Goal: Information Seeking & Learning: Compare options

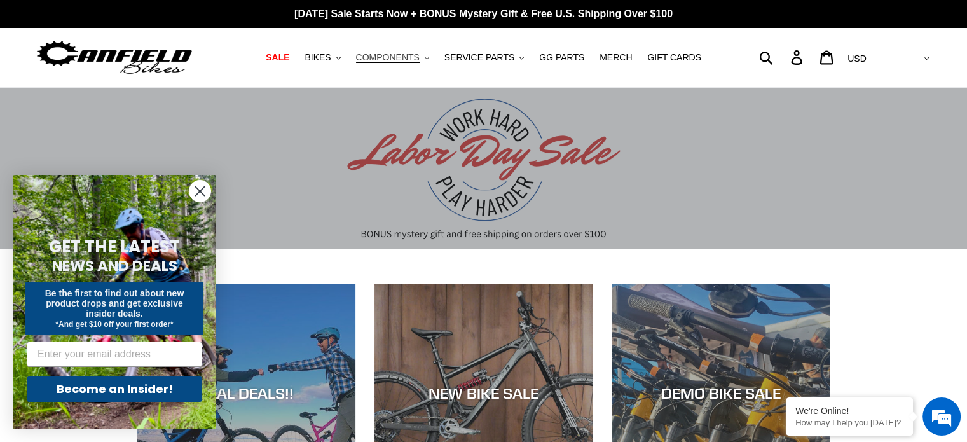
click at [399, 56] on span "COMPONENTS" at bounding box center [388, 57] width 64 height 11
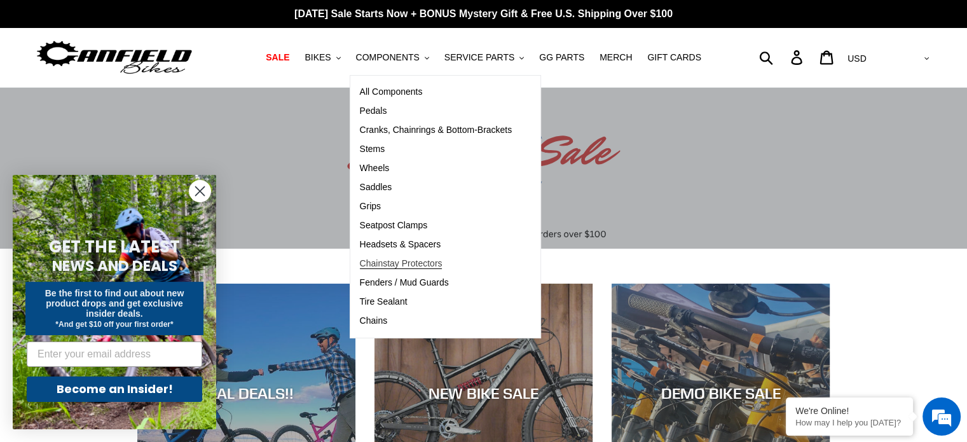
click at [399, 266] on span "Chainstay Protectors" at bounding box center [401, 263] width 83 height 11
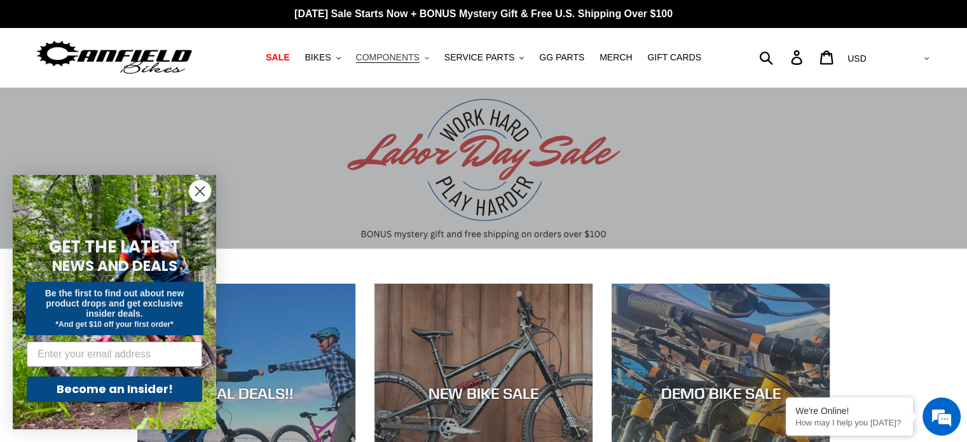
click at [389, 55] on span "COMPONENTS" at bounding box center [388, 57] width 64 height 11
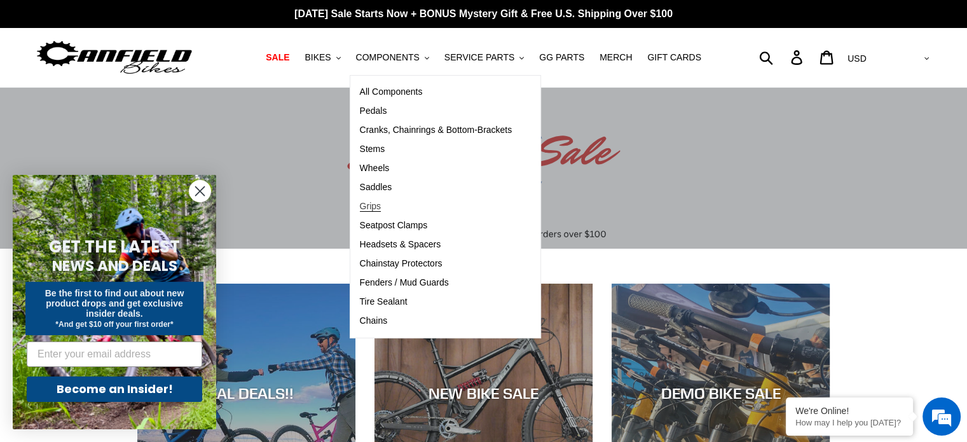
click at [381, 207] on span "Grips" at bounding box center [370, 206] width 21 height 11
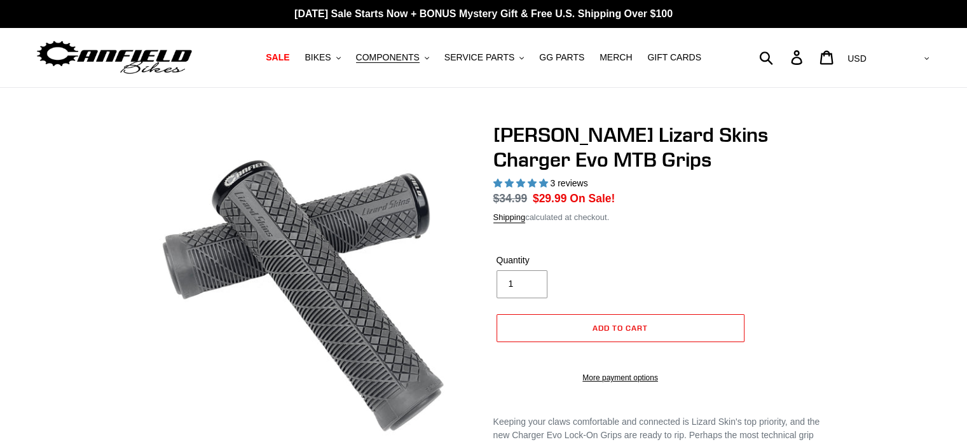
select select "highest-rating"
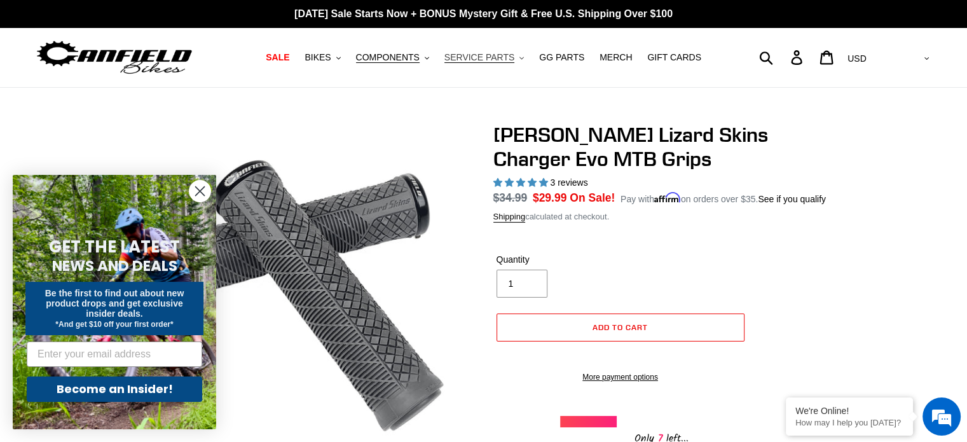
click at [485, 62] on span "SERVICE PARTS" at bounding box center [479, 57] width 70 height 11
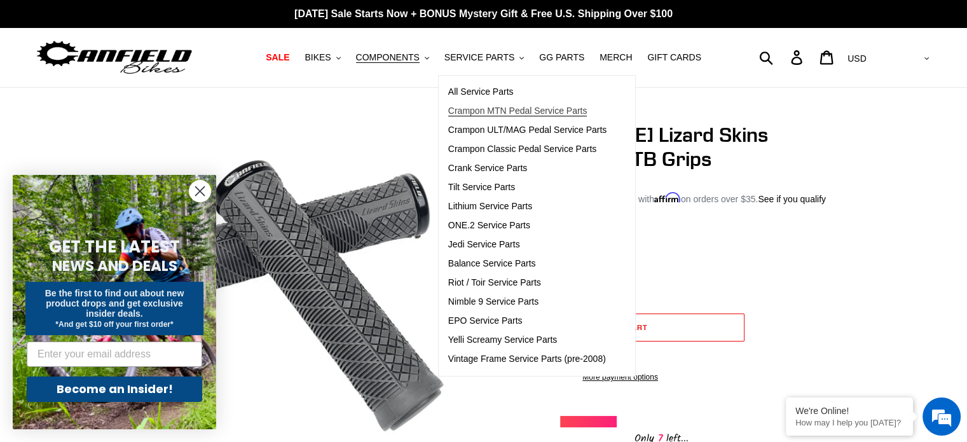
click at [510, 111] on span "Crampon MTN Pedal Service Parts" at bounding box center [517, 111] width 139 height 11
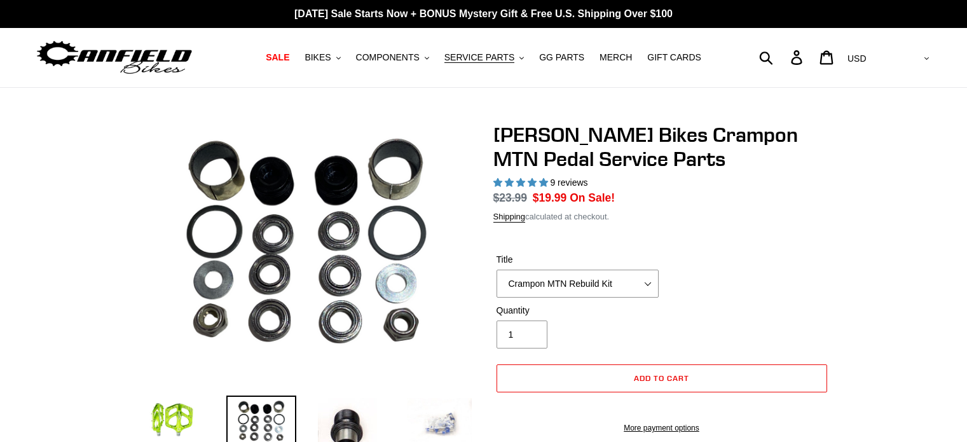
select select "highest-rating"
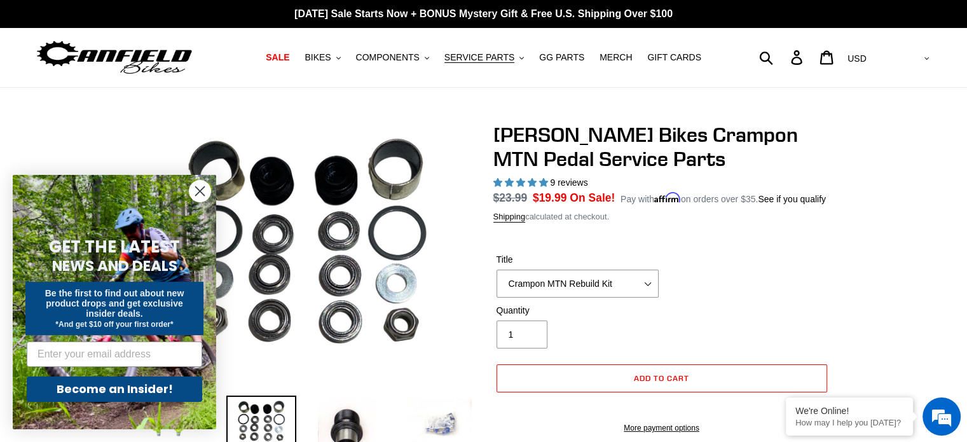
click at [198, 189] on icon "Close dialog" at bounding box center [200, 191] width 9 height 9
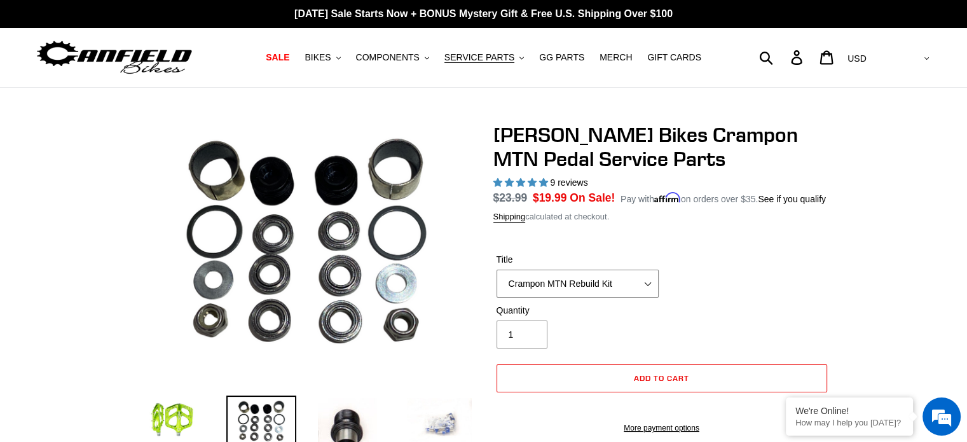
click at [651, 279] on select "Crampon MTN Rebuild Kit Crampon MTN 4mm x 8mm Pin Kit - Silver (20) Crampon MTN…" at bounding box center [578, 284] width 162 height 28
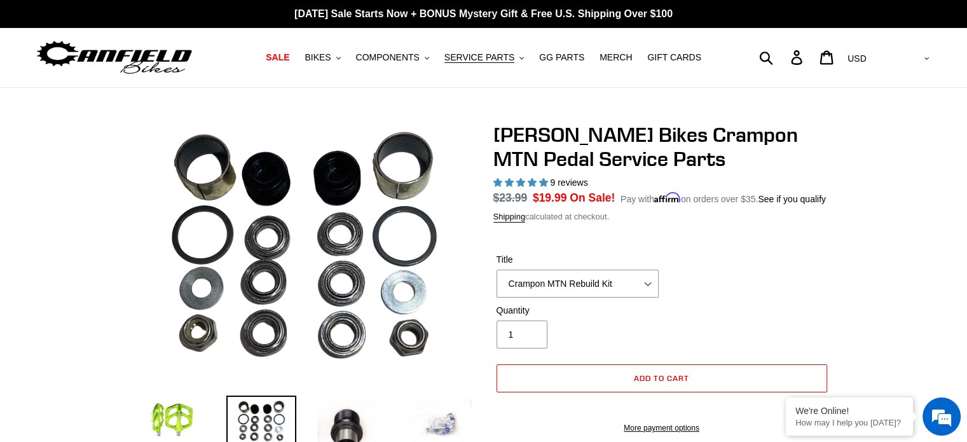
click at [326, 189] on img at bounding box center [303, 254] width 367 height 275
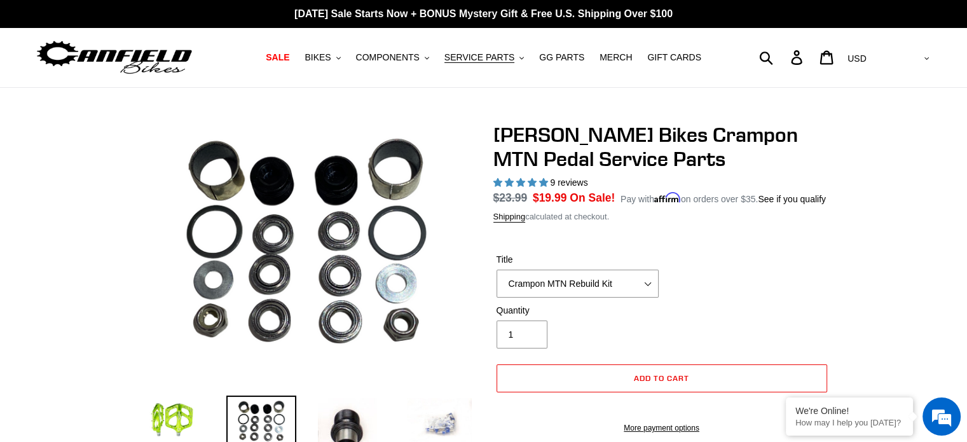
click at [270, 419] on img at bounding box center [261, 422] width 70 height 54
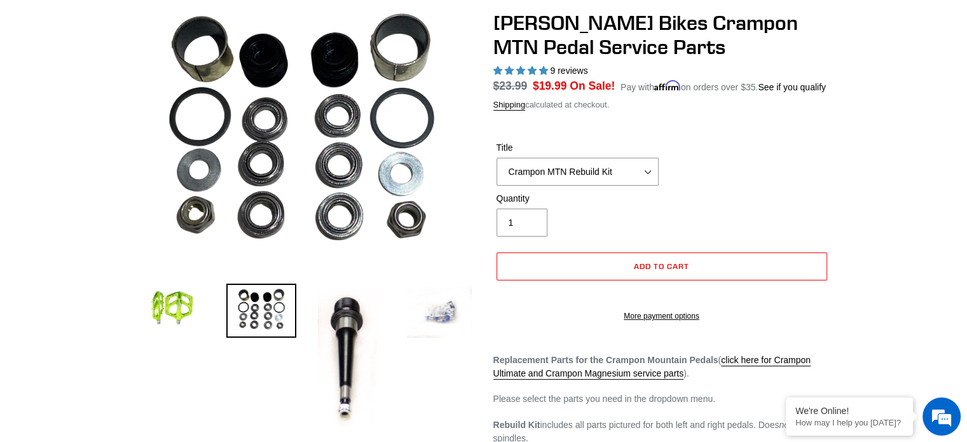
scroll to position [127, 0]
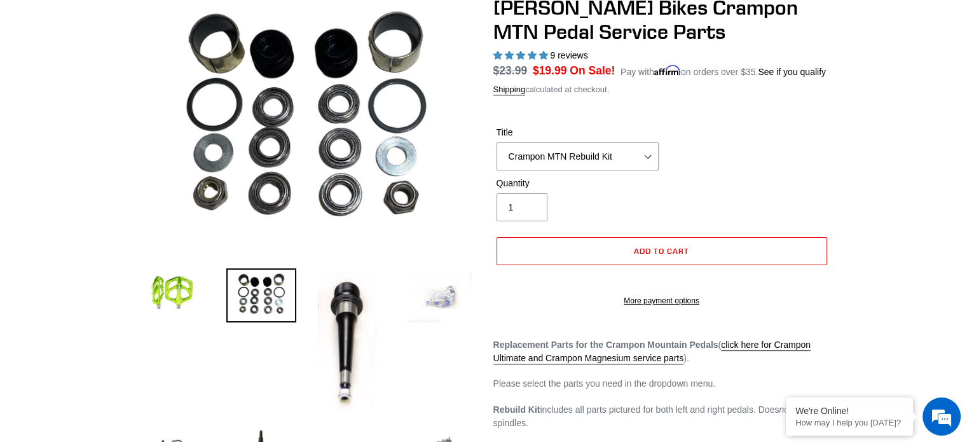
click at [437, 305] on img at bounding box center [439, 296] width 70 height 57
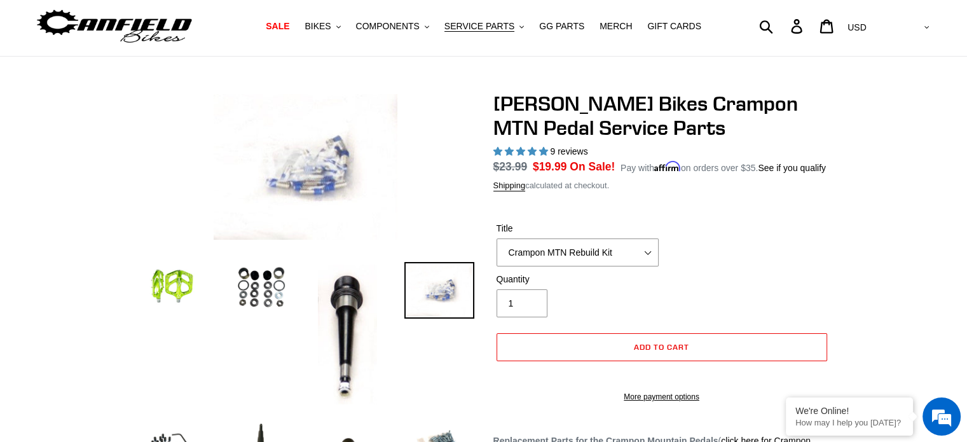
scroll to position [0, 0]
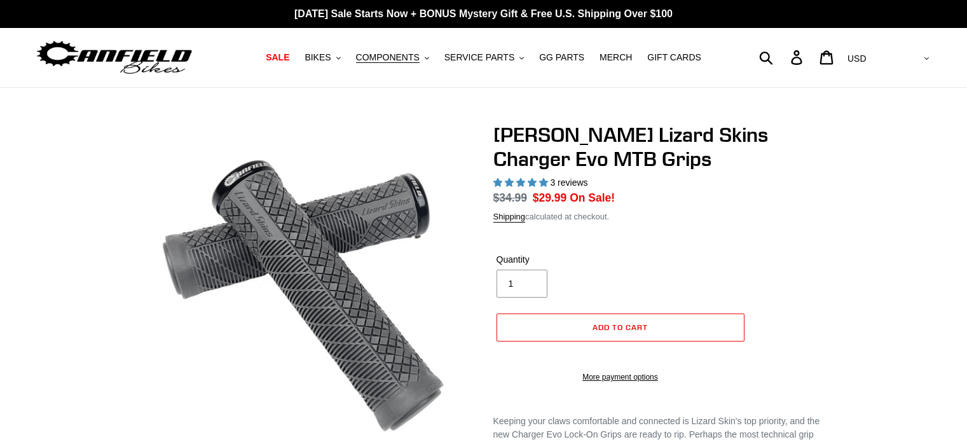
select select "highest-rating"
click at [476, 53] on span "SERVICE PARTS" at bounding box center [479, 57] width 70 height 11
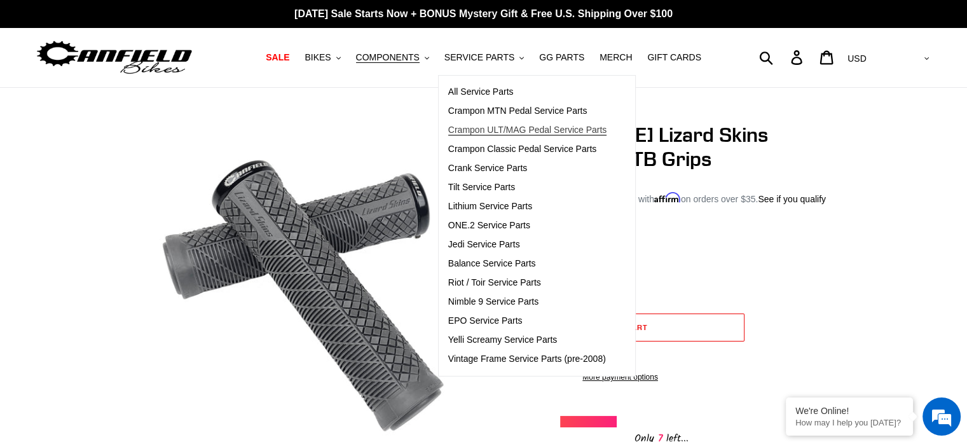
click at [506, 129] on span "Crampon ULT/MAG Pedal Service Parts" at bounding box center [527, 130] width 159 height 11
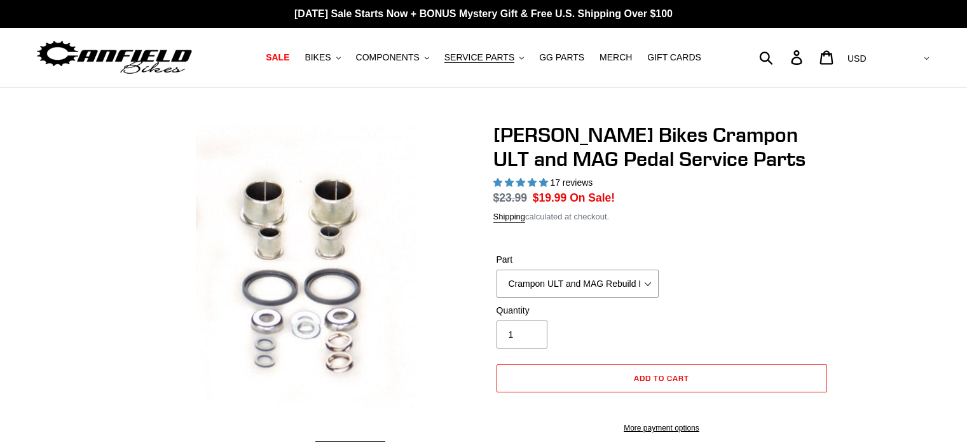
select select "highest-rating"
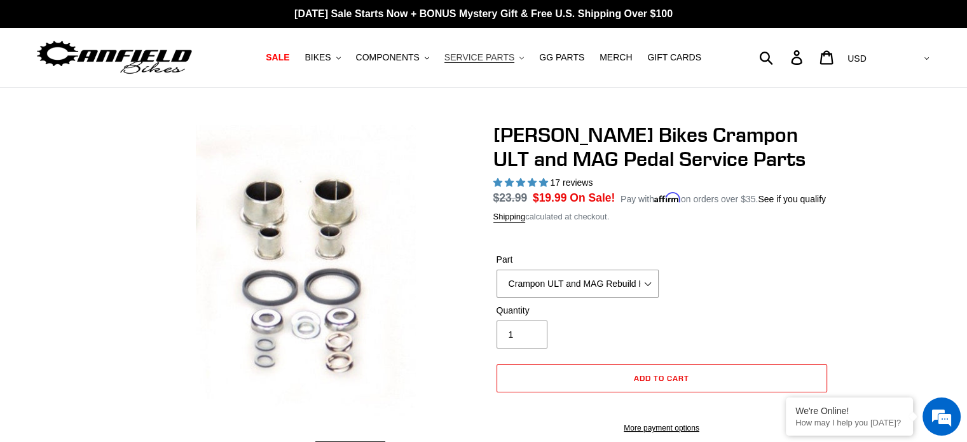
click at [485, 56] on span "SERVICE PARTS" at bounding box center [479, 57] width 70 height 11
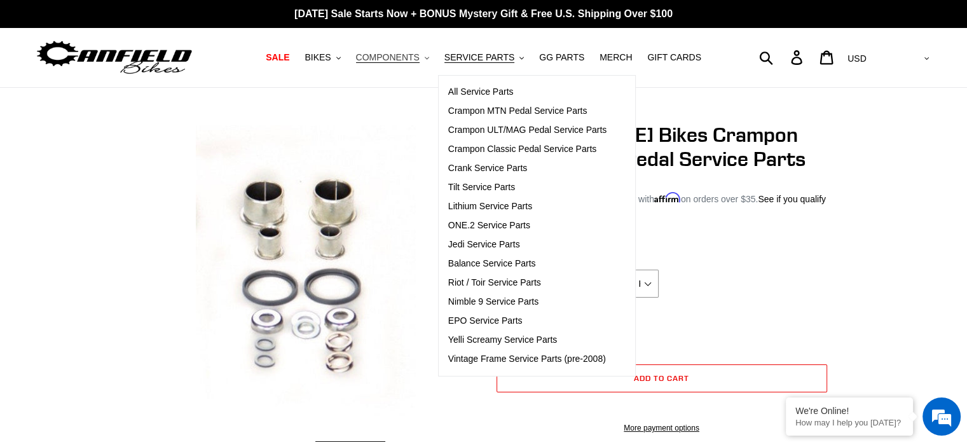
click at [417, 60] on span "COMPONENTS" at bounding box center [388, 57] width 64 height 11
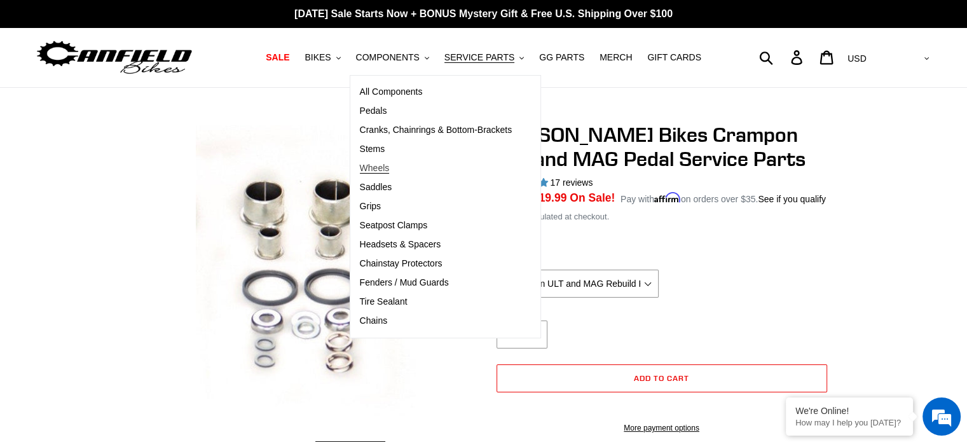
click at [390, 171] on span "Wheels" at bounding box center [375, 168] width 30 height 11
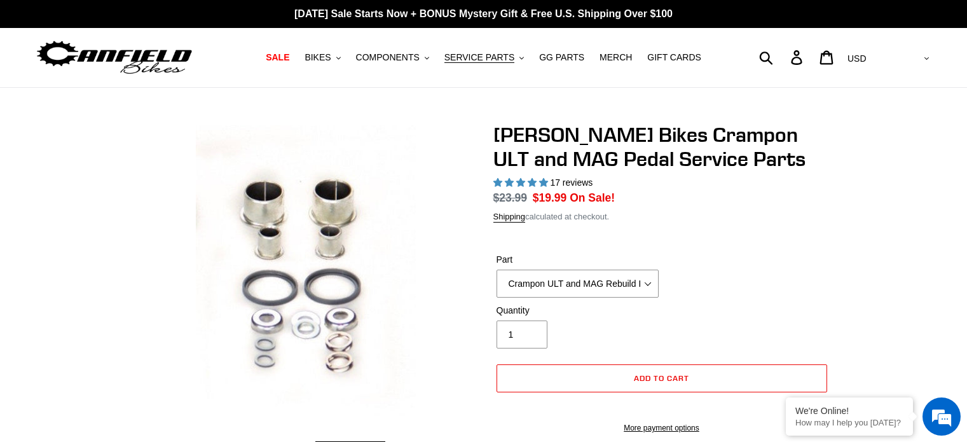
select select "highest-rating"
click at [417, 61] on span "COMPONENTS" at bounding box center [388, 57] width 64 height 11
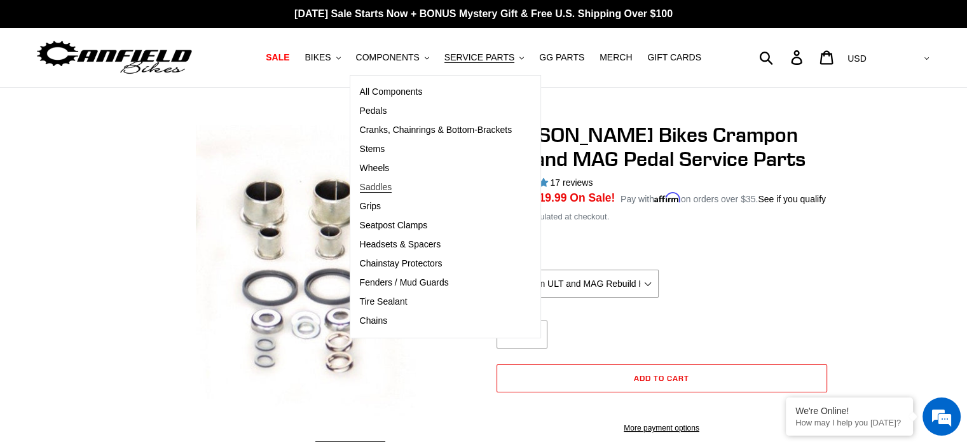
click at [386, 190] on span "Saddles" at bounding box center [376, 187] width 32 height 11
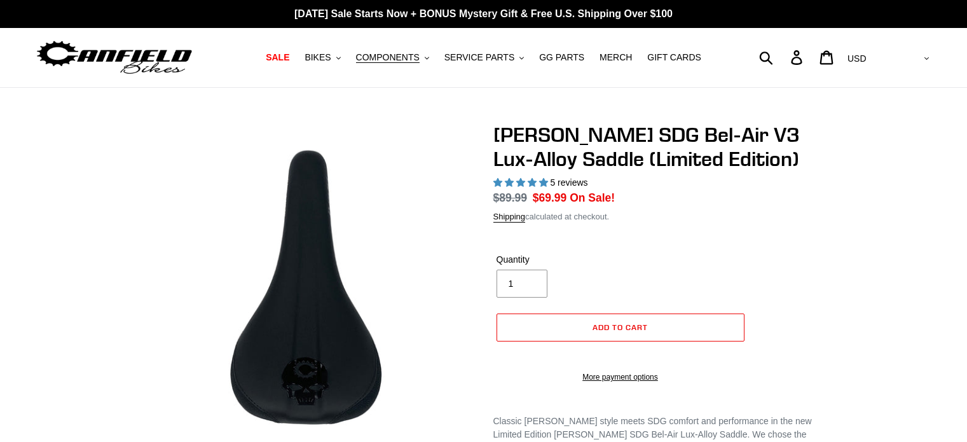
select select "highest-rating"
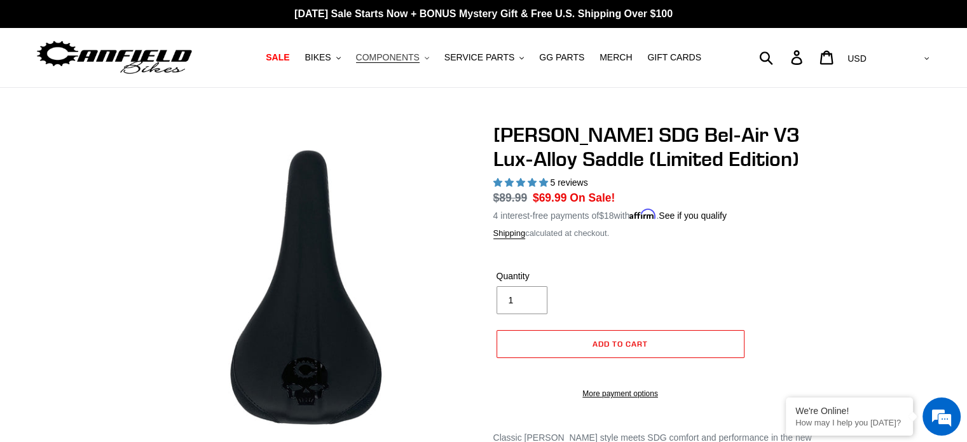
click at [417, 56] on span "COMPONENTS" at bounding box center [388, 57] width 64 height 11
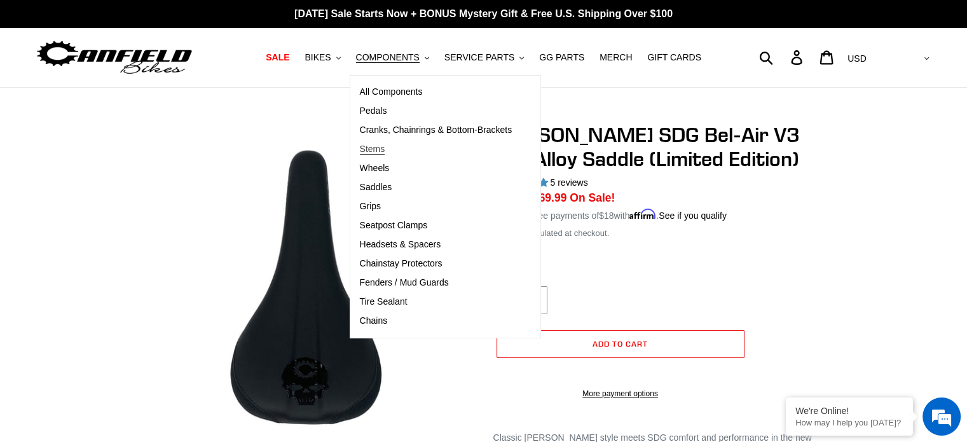
click at [384, 153] on span "Stems" at bounding box center [372, 149] width 25 height 11
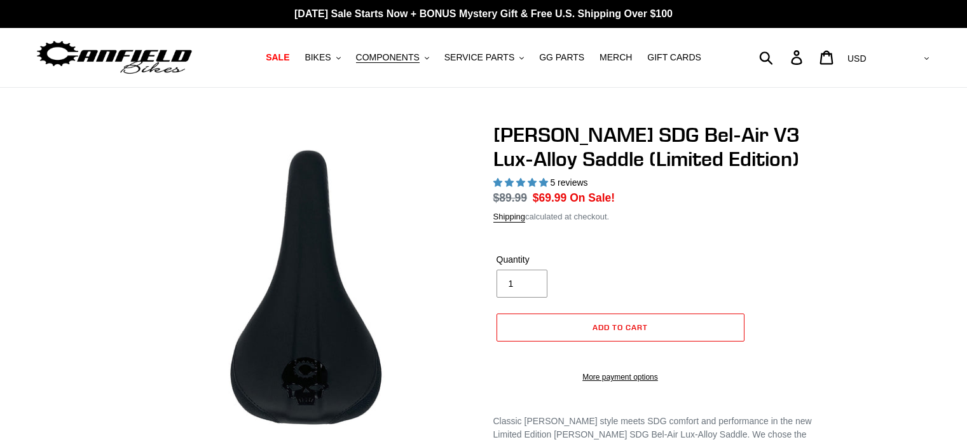
select select "highest-rating"
click at [402, 60] on span "COMPONENTS" at bounding box center [388, 57] width 64 height 11
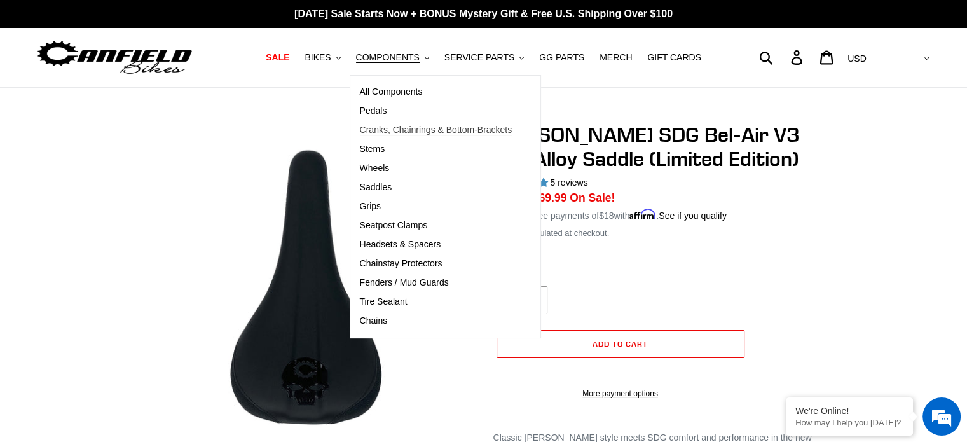
click at [404, 132] on span "Cranks, Chainrings & Bottom-Brackets" at bounding box center [436, 130] width 153 height 11
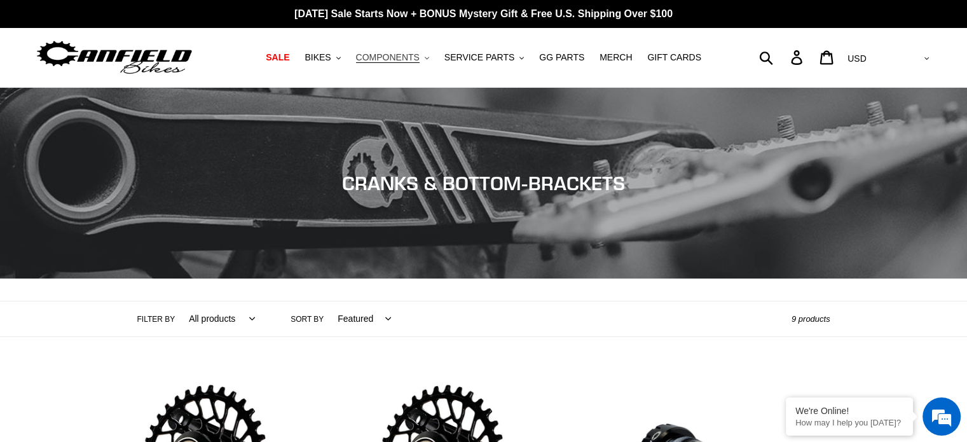
click at [402, 57] on span "COMPONENTS" at bounding box center [388, 57] width 64 height 11
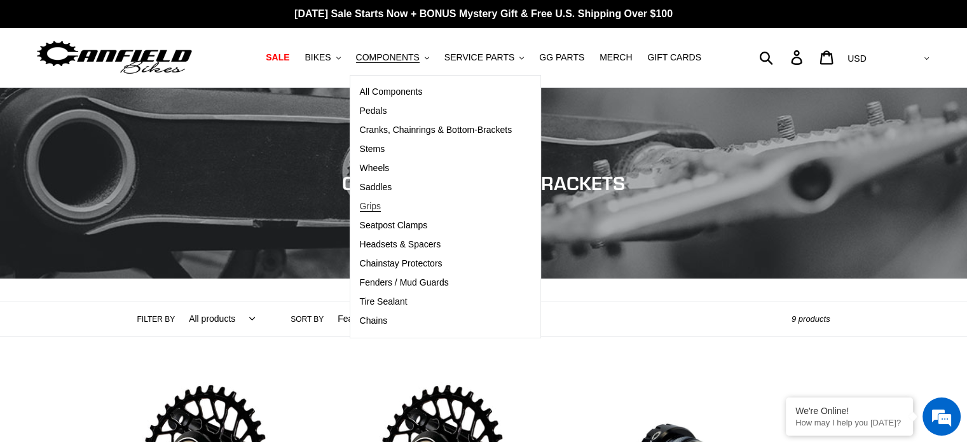
click at [381, 207] on span "Grips" at bounding box center [370, 206] width 21 height 11
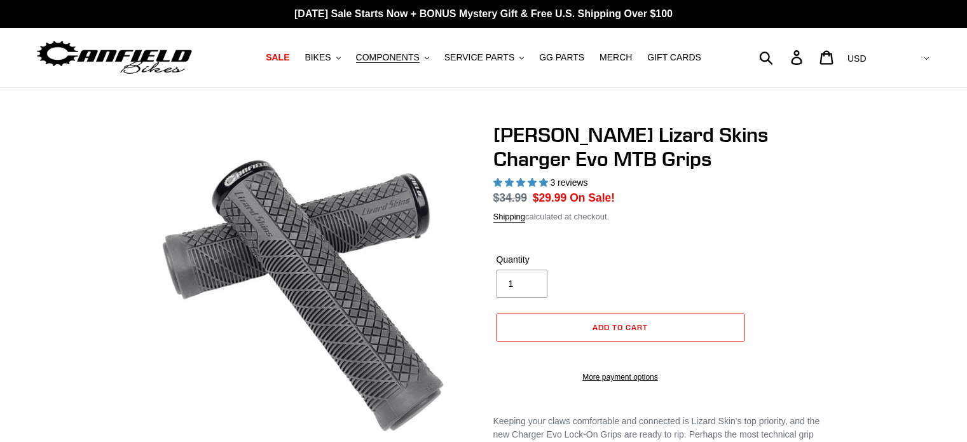
select select "highest-rating"
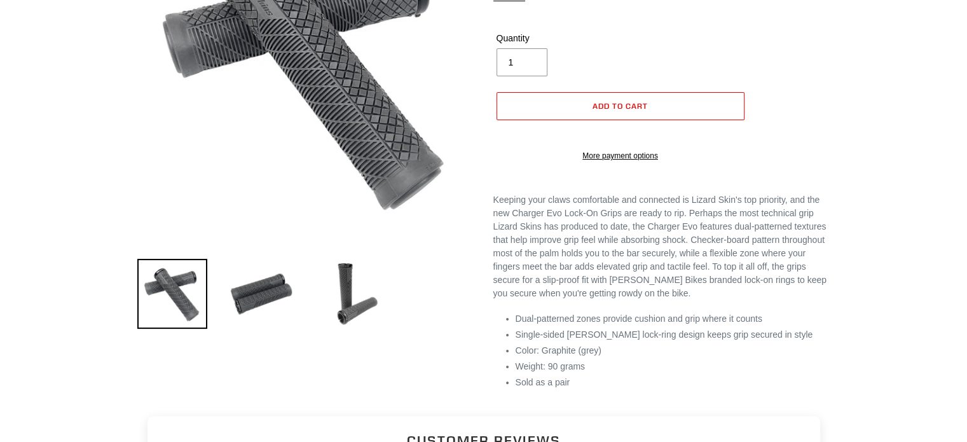
scroll to position [254, 0]
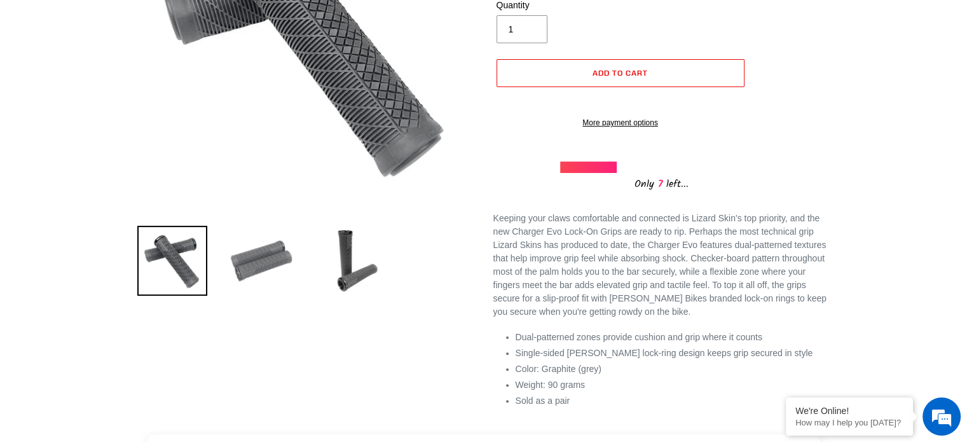
click at [261, 259] on img at bounding box center [261, 261] width 70 height 70
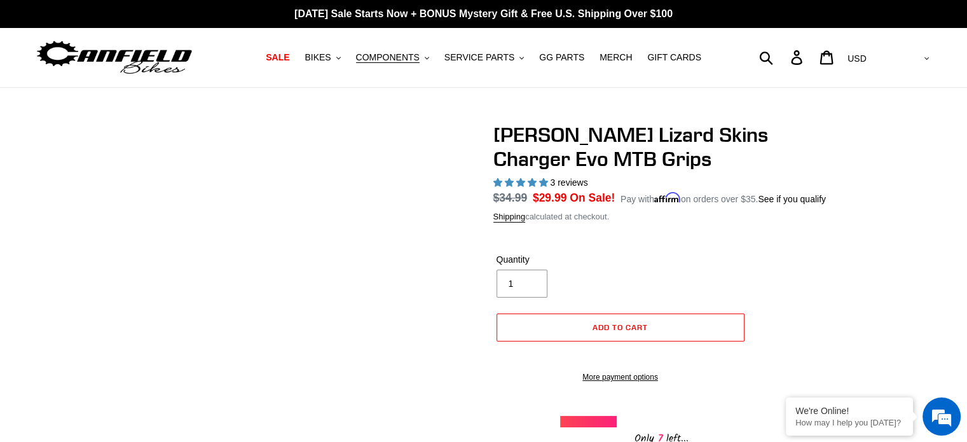
scroll to position [127, 0]
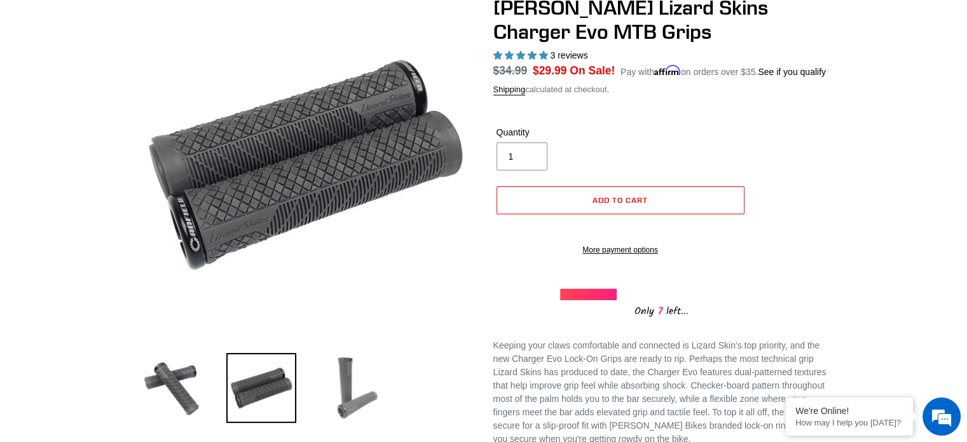
click at [351, 395] on img at bounding box center [350, 388] width 70 height 70
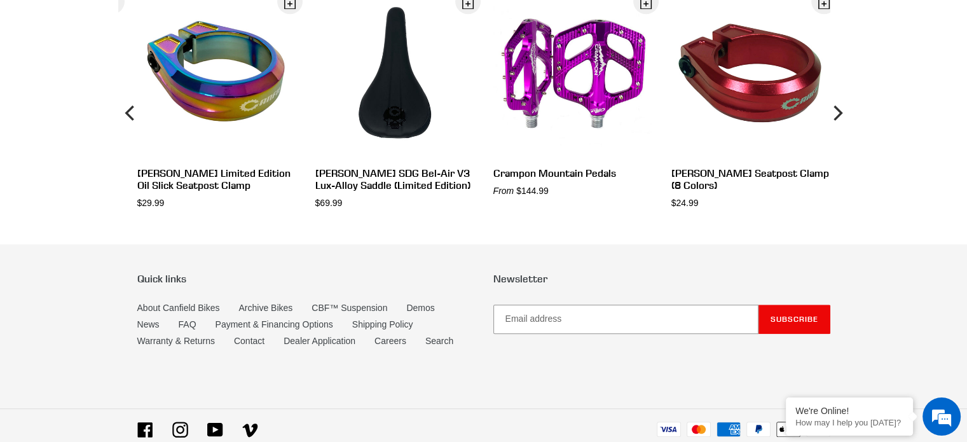
scroll to position [1208, 0]
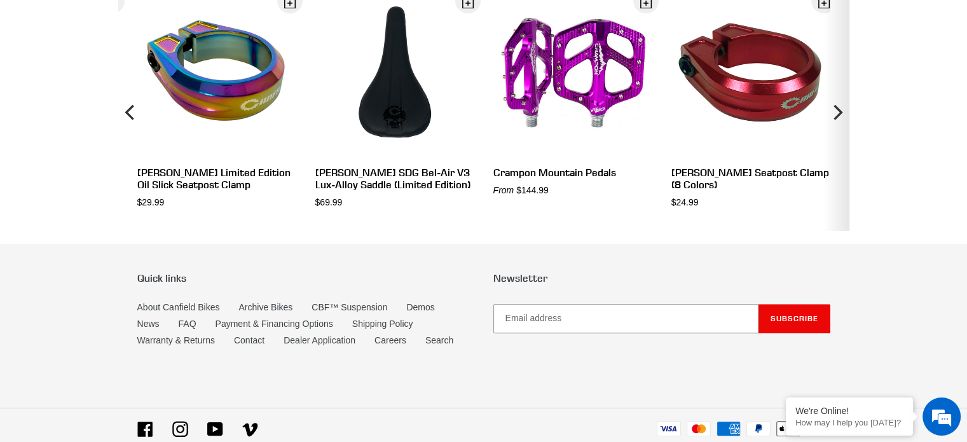
click at [837, 128] on icon "Next" at bounding box center [836, 112] width 15 height 142
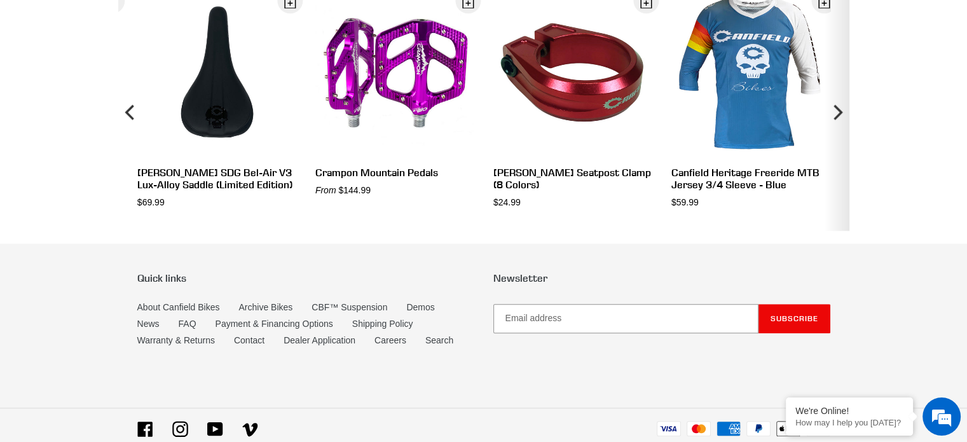
click at [837, 128] on icon "Next" at bounding box center [836, 112] width 15 height 142
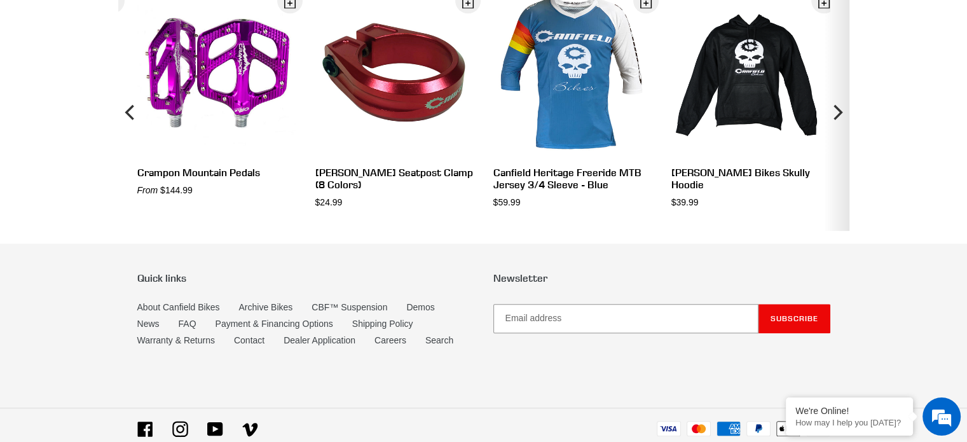
click at [837, 128] on icon "Next" at bounding box center [836, 112] width 15 height 142
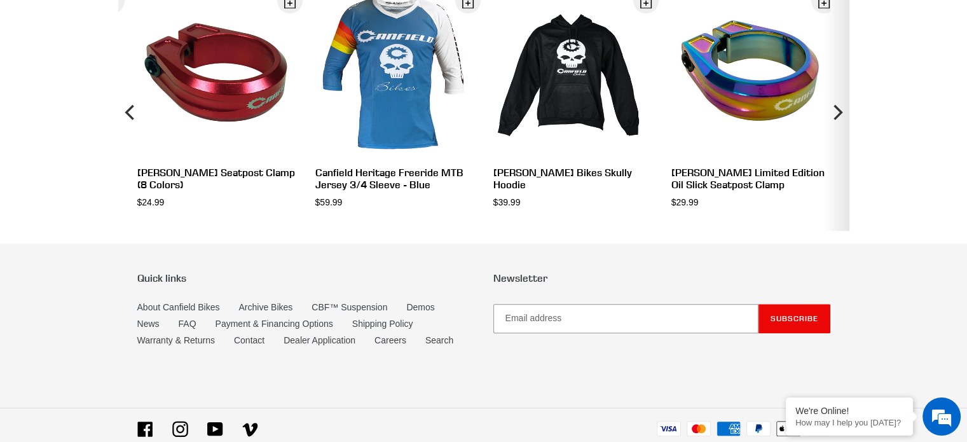
click at [837, 128] on icon "Next" at bounding box center [836, 112] width 15 height 142
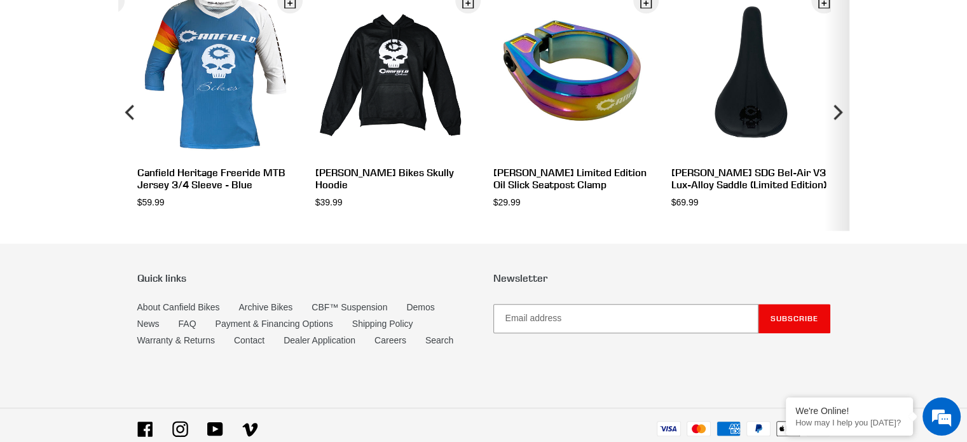
click at [837, 128] on icon "Next" at bounding box center [836, 112] width 15 height 142
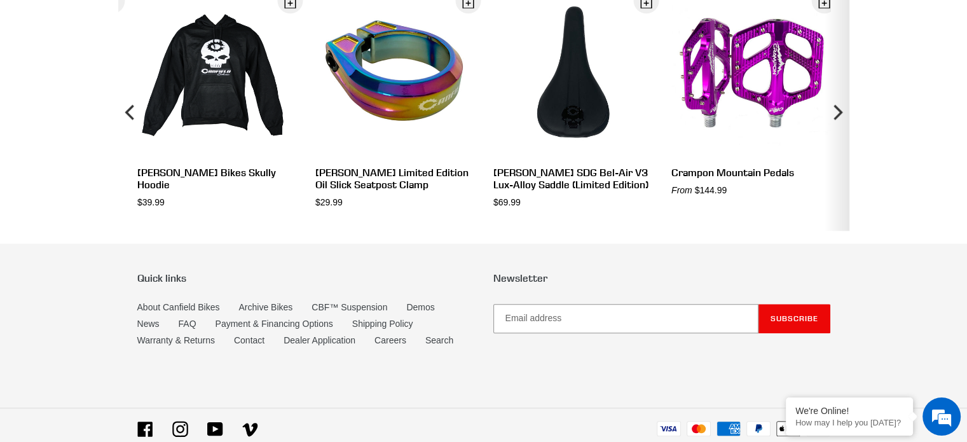
click at [837, 128] on icon "Next" at bounding box center [836, 112] width 15 height 142
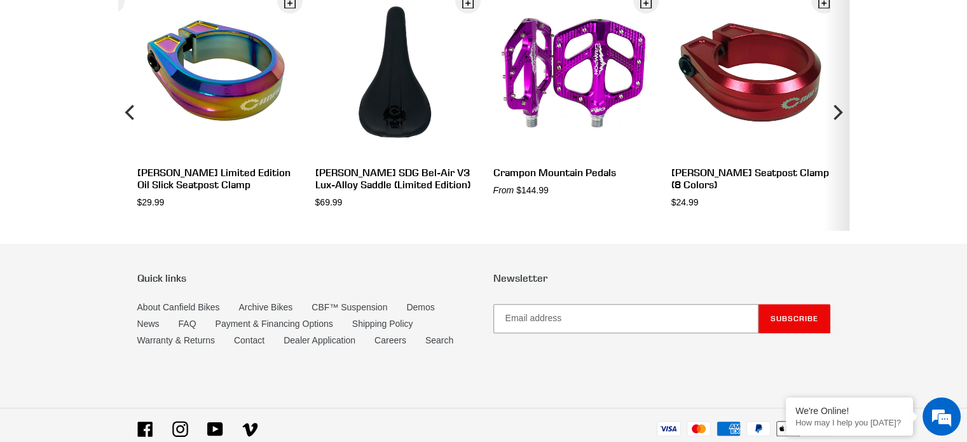
click at [837, 128] on icon "Next" at bounding box center [836, 112] width 15 height 142
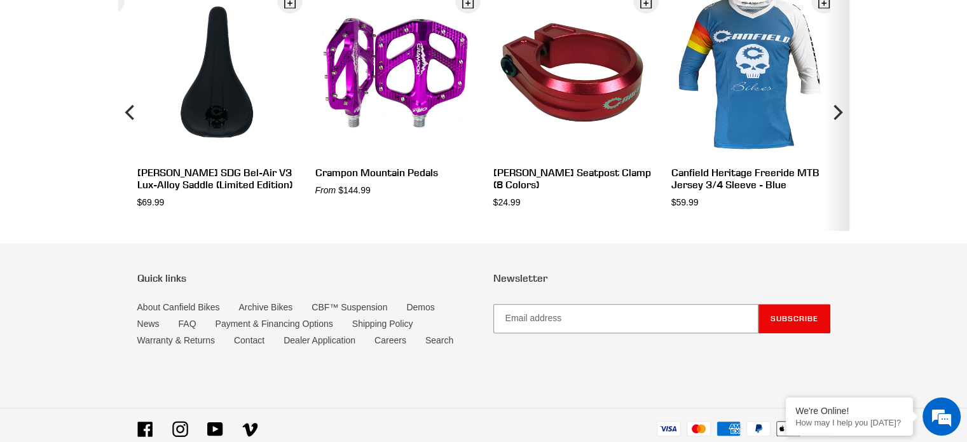
click at [837, 128] on icon "Next" at bounding box center [836, 112] width 15 height 142
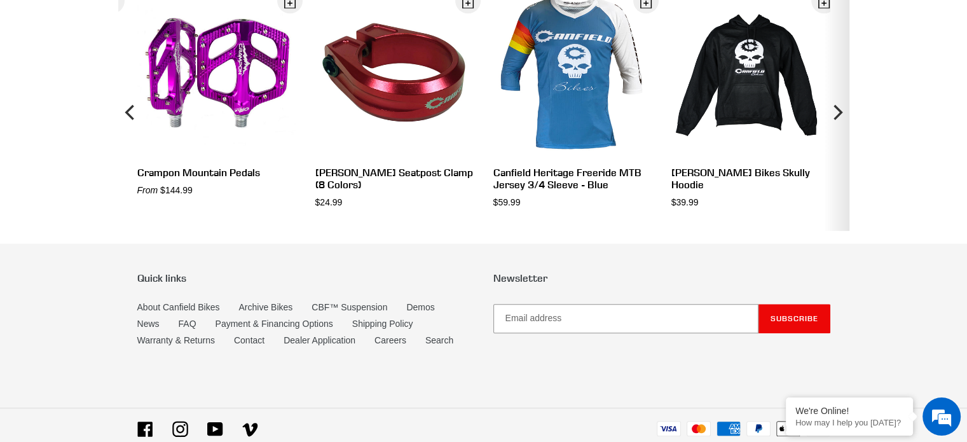
click at [837, 128] on icon "Next" at bounding box center [836, 112] width 15 height 142
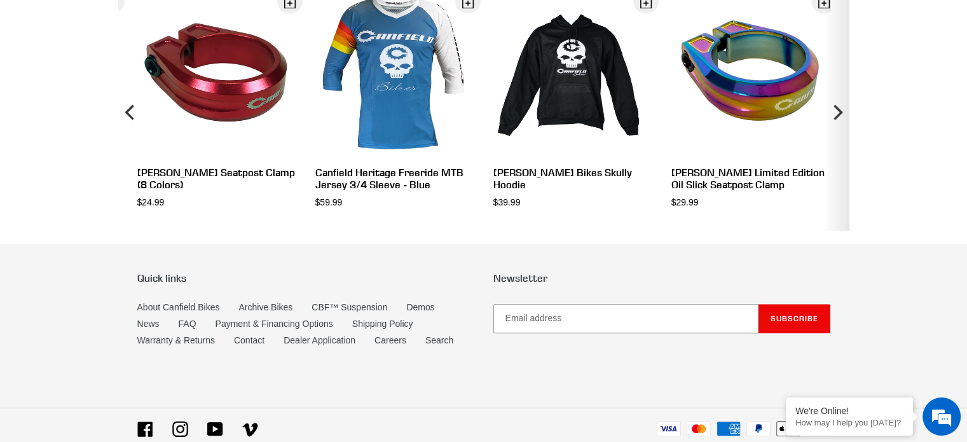
click at [837, 128] on icon "Next" at bounding box center [836, 112] width 15 height 142
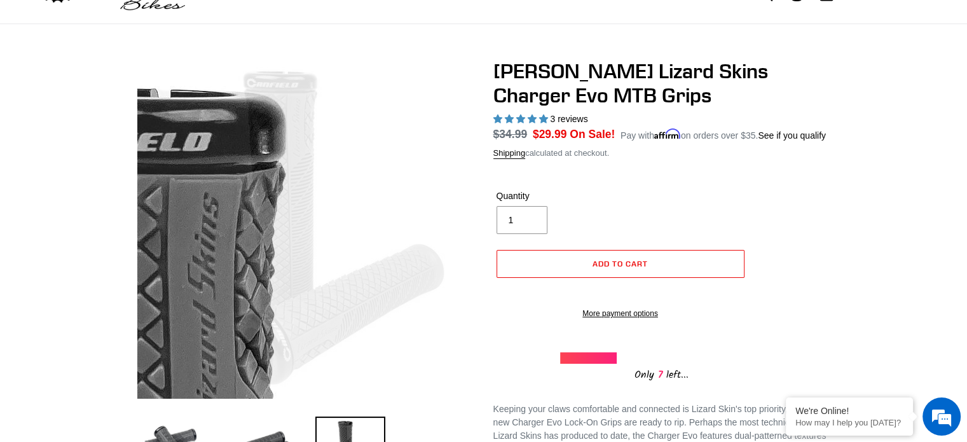
scroll to position [0, 0]
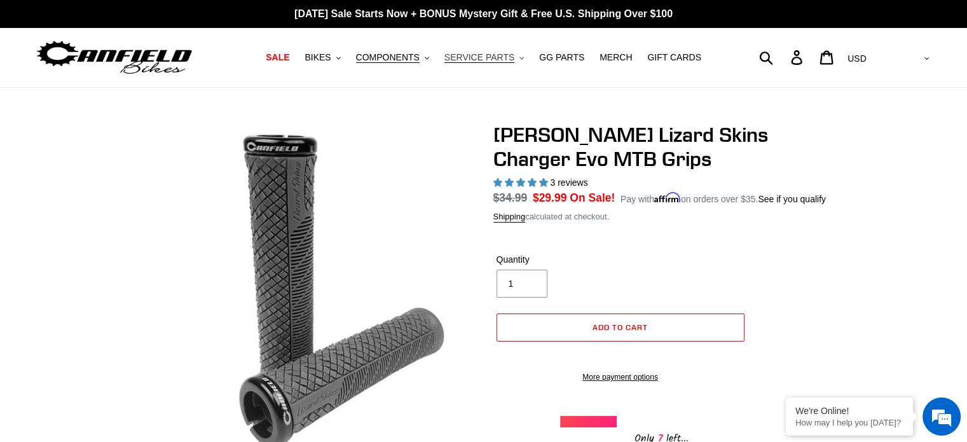
click at [467, 63] on span "SERVICE PARTS" at bounding box center [479, 57] width 70 height 11
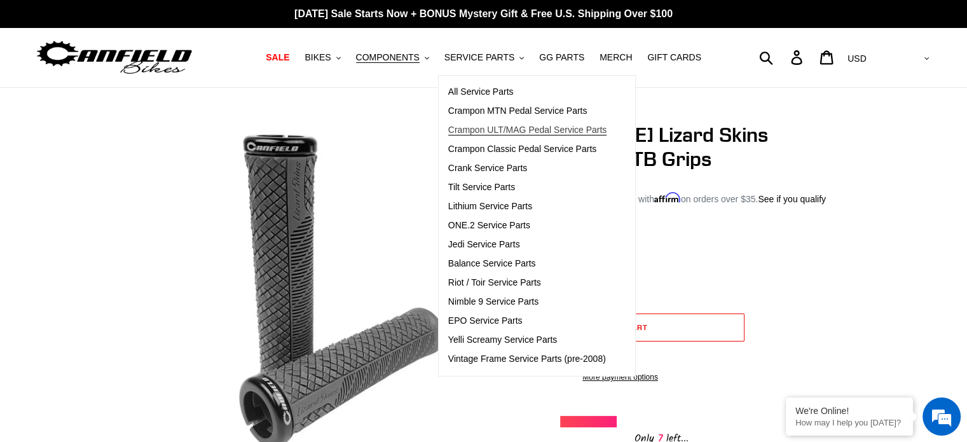
click at [519, 132] on span "Crampon ULT/MAG Pedal Service Parts" at bounding box center [527, 130] width 159 height 11
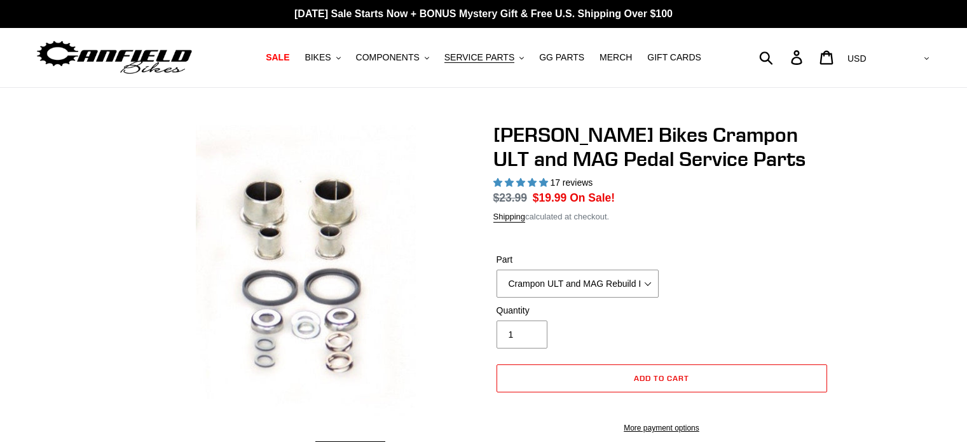
select select "highest-rating"
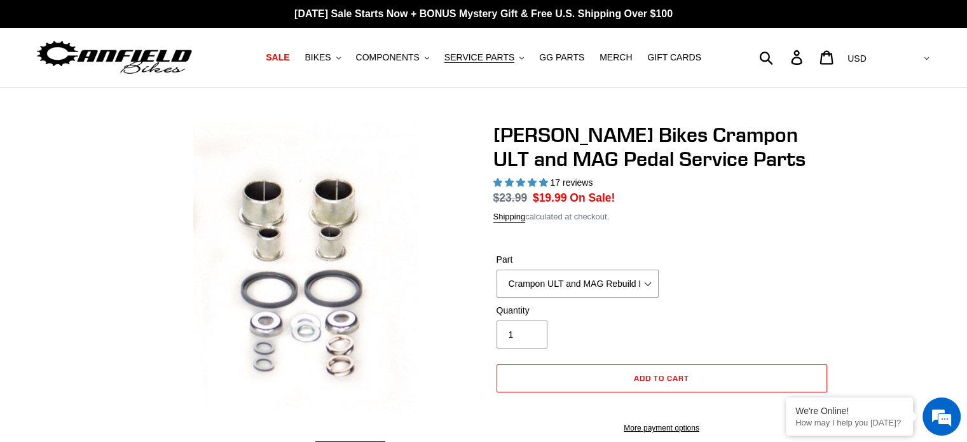
click at [336, 255] on img at bounding box center [305, 272] width 225 height 299
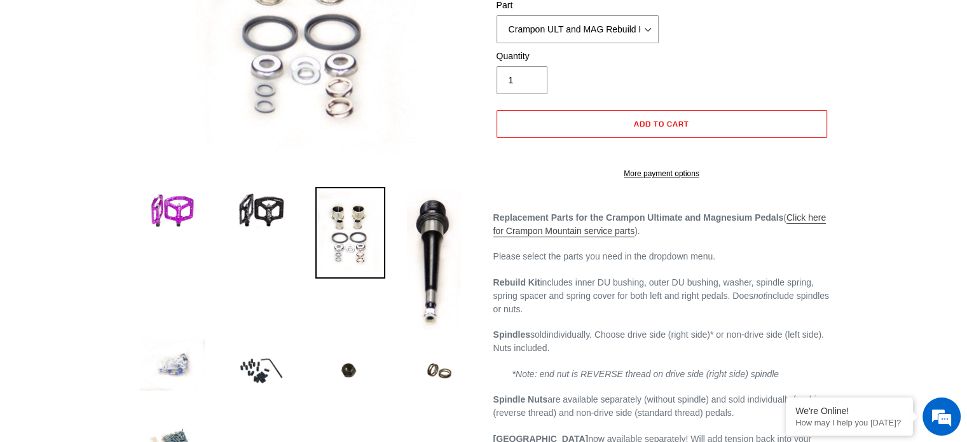
click at [547, 237] on link "Click here for Crampon Mountain service parts" at bounding box center [659, 224] width 333 height 25
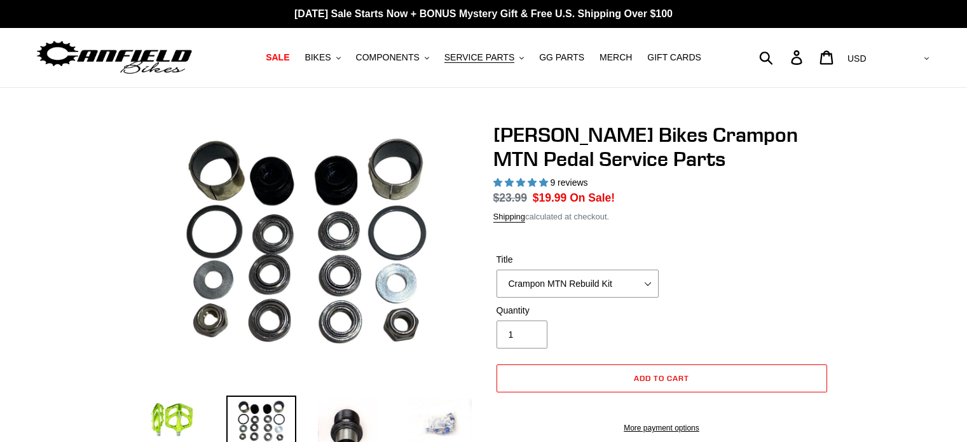
select select "highest-rating"
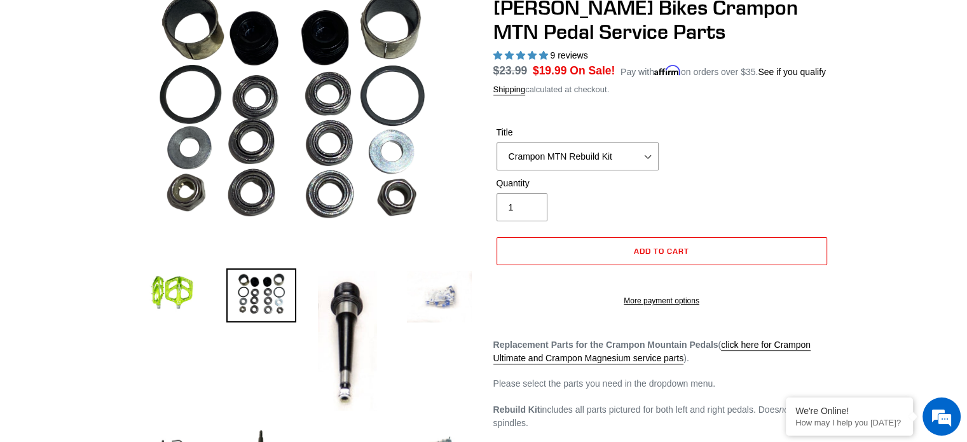
scroll to position [64, 0]
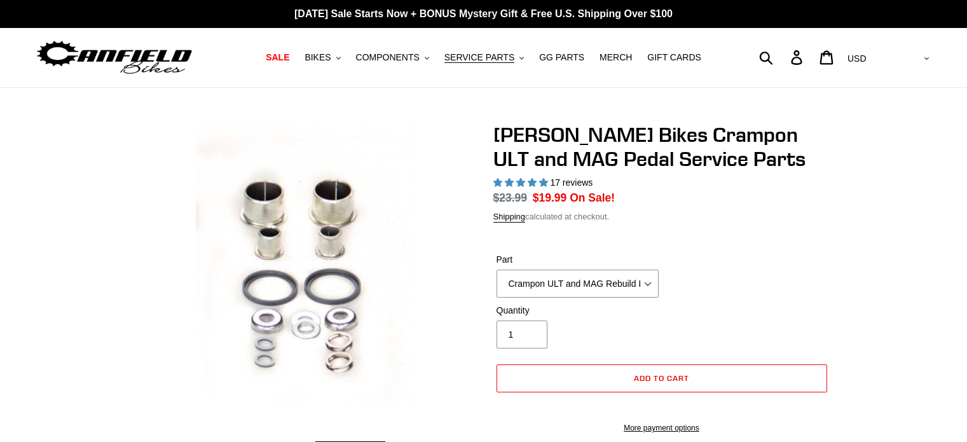
select select "highest-rating"
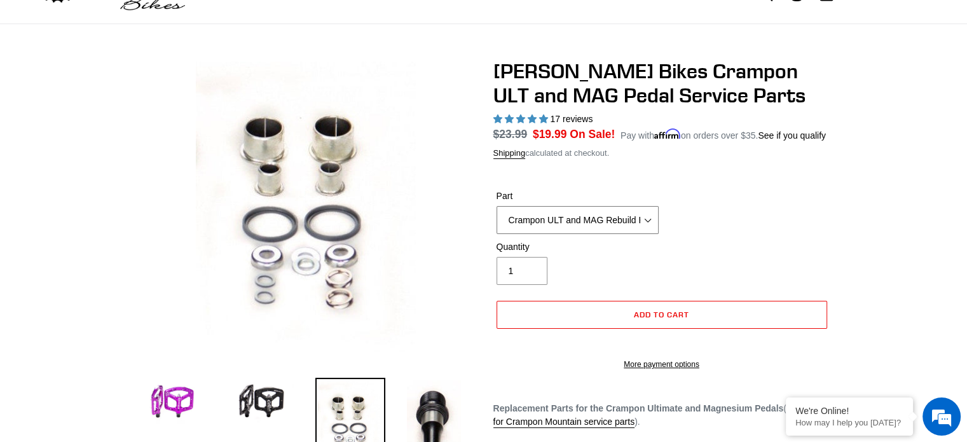
click at [648, 221] on select "Crampon ULT and MAG Rebuild Kit Crampon ULT and MAG 4mm x 8mm Pin Kit - Silver …" at bounding box center [578, 220] width 162 height 28
click at [773, 185] on form "Part Crampon ULT and MAG Rebuild Kit Crampon ULT and MAG 4mm x 8mm Pin Kit - Si…" at bounding box center [661, 276] width 337 height 214
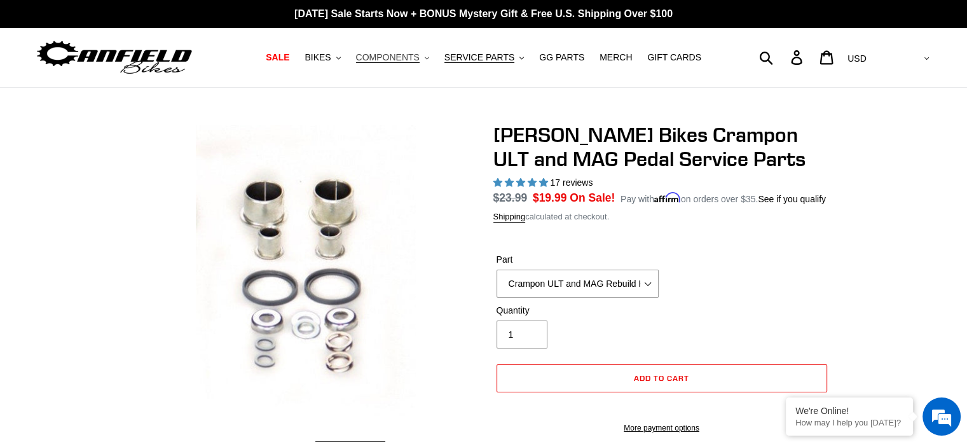
click at [402, 59] on span "COMPONENTS" at bounding box center [388, 57] width 64 height 11
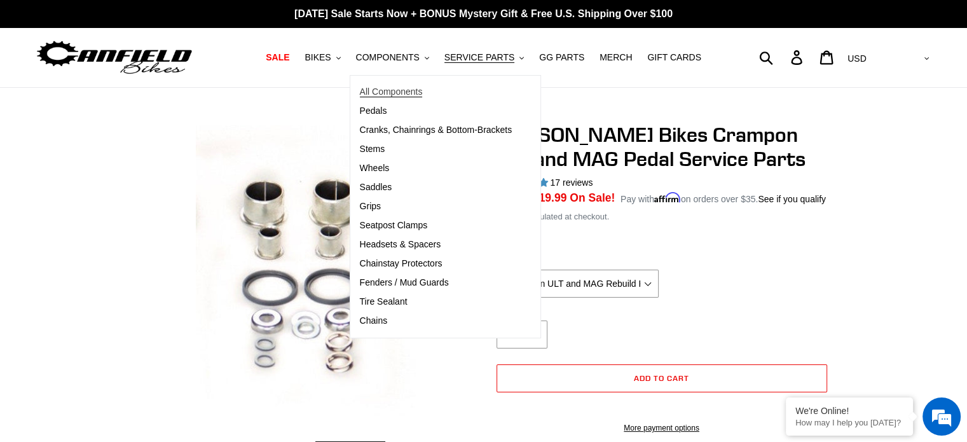
click at [398, 91] on span "All Components" at bounding box center [391, 91] width 63 height 11
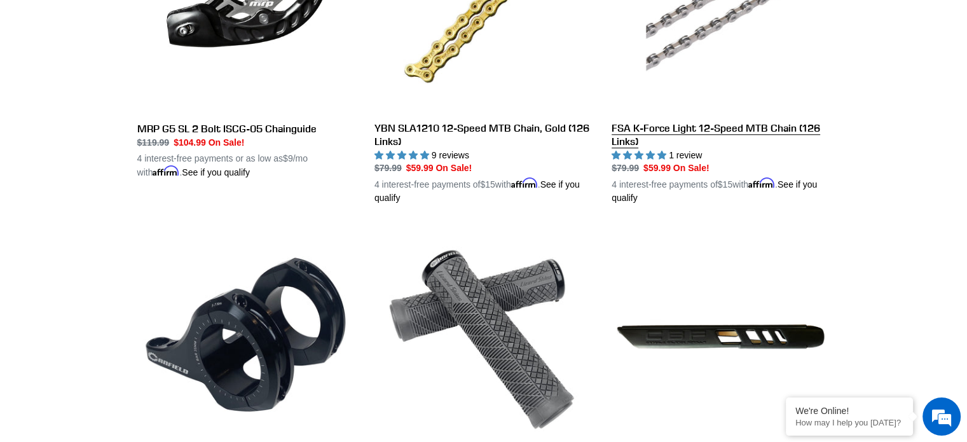
click at [705, 126] on link "FSA K-Force Light 12-Speed MTB Chain (126 Links)" at bounding box center [721, 49] width 218 height 311
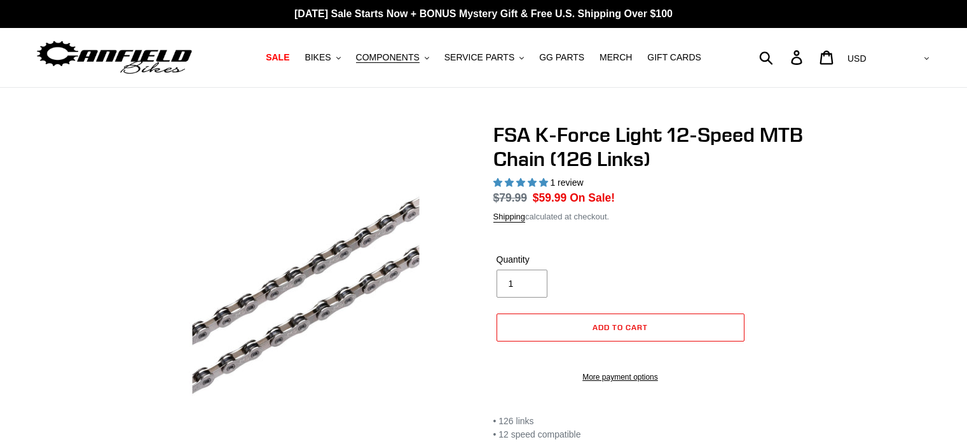
select select "highest-rating"
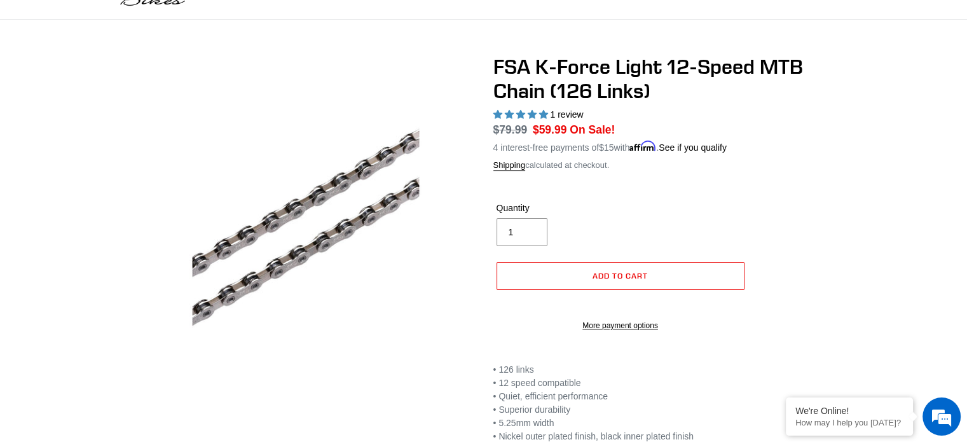
scroll to position [254, 0]
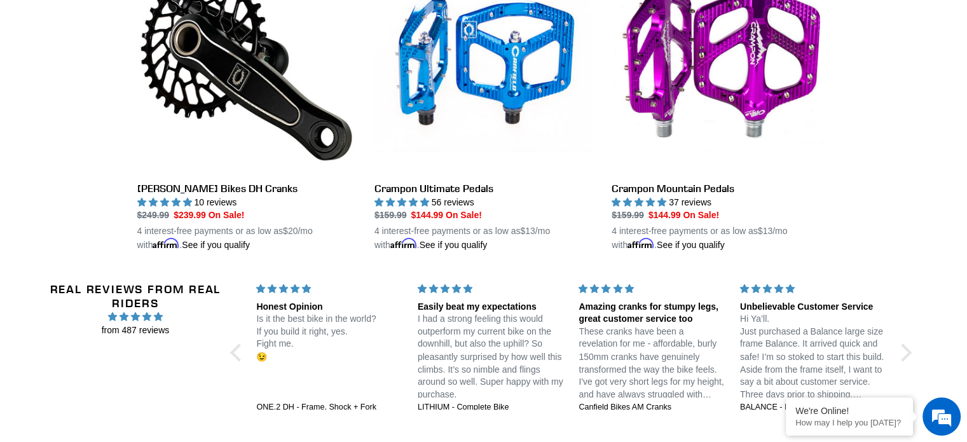
scroll to position [2023, 0]
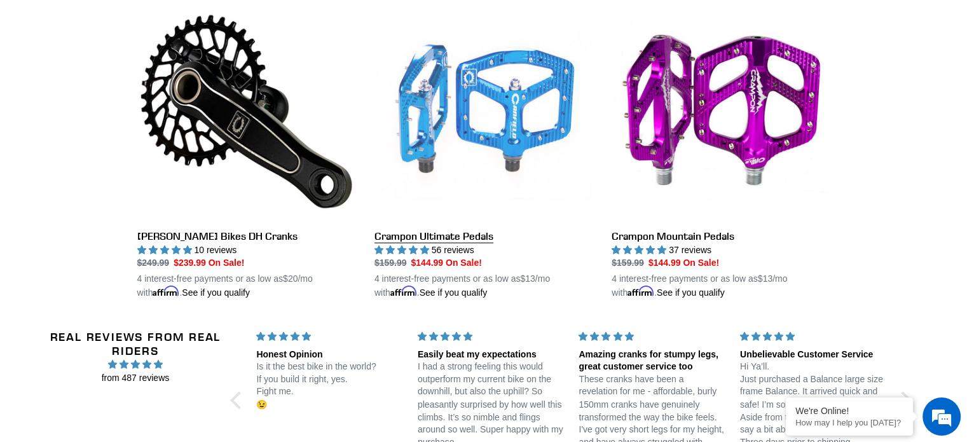
click at [526, 92] on link "Crampon Ultimate Pedals" at bounding box center [484, 151] width 218 height 298
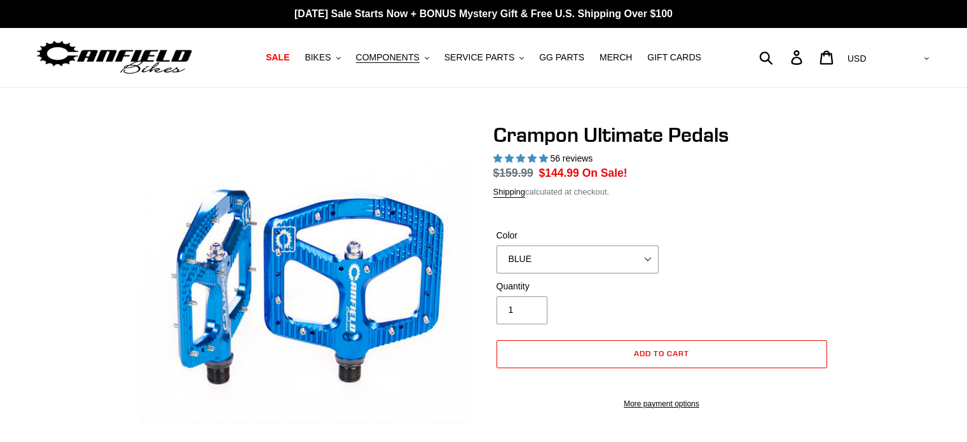
select select "highest-rating"
drag, startPoint x: 0, startPoint y: 0, endPoint x: 629, endPoint y: 263, distance: 682.3
click at [629, 263] on select "BLUE RED PURPLE STEALTH BRONZE GREY [GEOGRAPHIC_DATA] BLACK POLISHED [GEOGRAPHI…" at bounding box center [578, 259] width 162 height 28
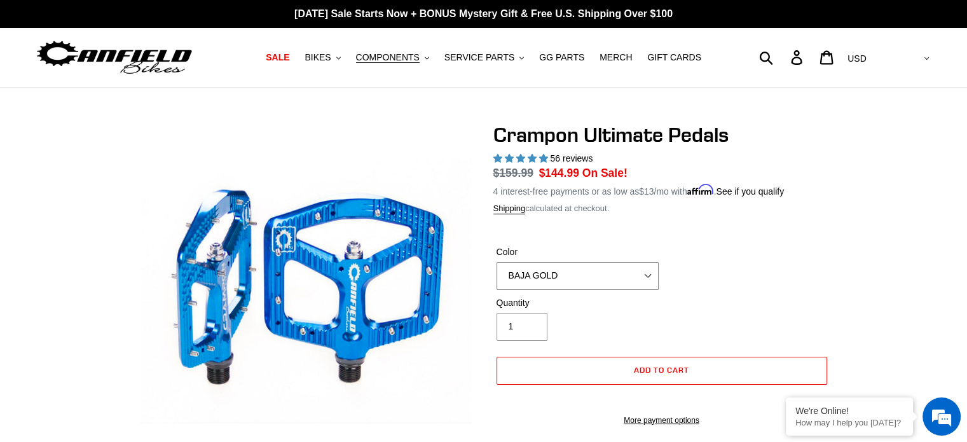
click at [497, 262] on select "BLUE RED PURPLE STEALTH BRONZE GREY [GEOGRAPHIC_DATA] BLACK POLISHED [GEOGRAPHI…" at bounding box center [578, 276] width 162 height 28
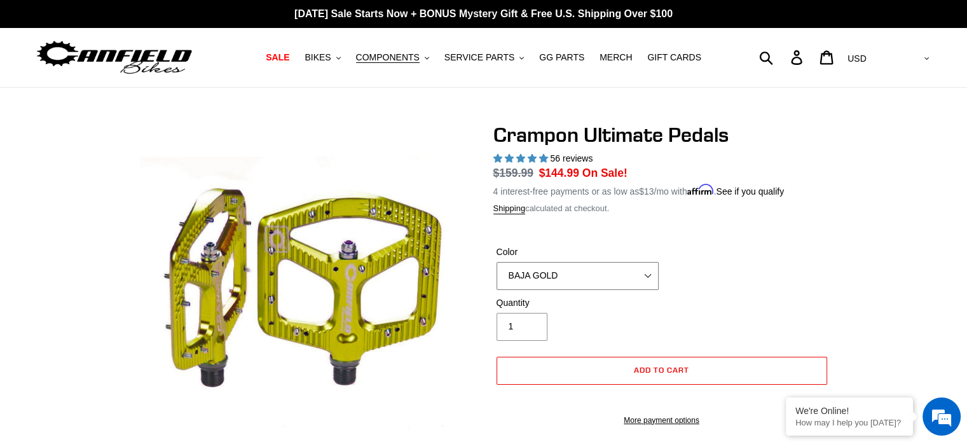
click at [572, 263] on select "BLUE RED PURPLE STEALTH BRONZE GREY [GEOGRAPHIC_DATA] BLACK POLISHED [GEOGRAPHI…" at bounding box center [578, 276] width 162 height 28
click at [497, 262] on select "BLUE RED PURPLE STEALTH BRONZE GREY [GEOGRAPHIC_DATA] BLACK POLISHED [GEOGRAPHI…" at bounding box center [578, 276] width 162 height 28
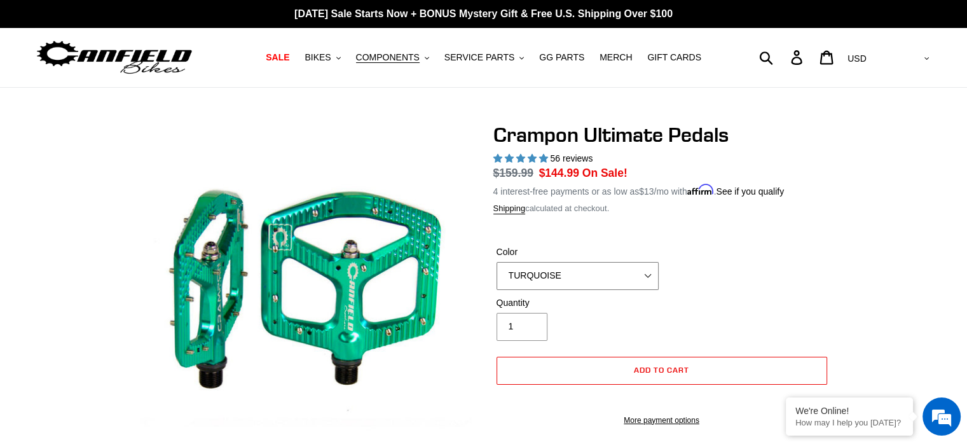
click at [593, 278] on select "BLUE RED PURPLE STEALTH BRONZE GREY [GEOGRAPHIC_DATA] BLACK POLISHED [GEOGRAPHI…" at bounding box center [578, 276] width 162 height 28
click at [497, 262] on select "BLUE RED PURPLE STEALTH BRONZE GREY [GEOGRAPHIC_DATA] BLACK POLISHED [GEOGRAPHI…" at bounding box center [578, 276] width 162 height 28
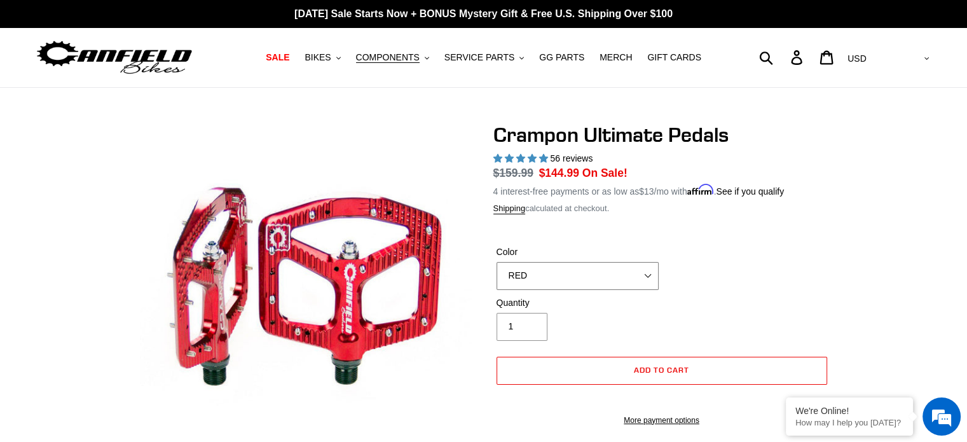
click at [603, 273] on select "BLUE RED PURPLE STEALTH BRONZE GREY [GEOGRAPHIC_DATA] BLACK POLISHED [GEOGRAPHI…" at bounding box center [578, 276] width 162 height 28
click at [497, 262] on select "BLUE RED PURPLE STEALTH BRONZE GREY [GEOGRAPHIC_DATA] BLACK POLISHED [GEOGRAPHI…" at bounding box center [578, 276] width 162 height 28
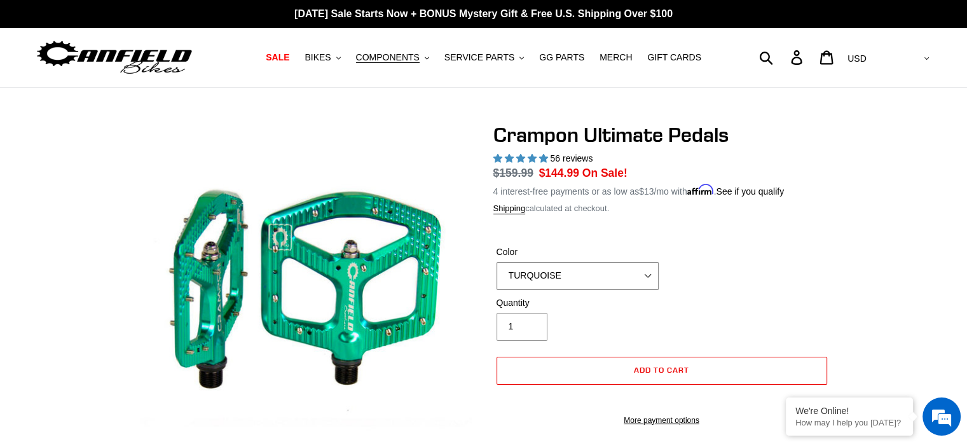
click at [600, 282] on select "BLUE RED PURPLE STEALTH BRONZE GREY [GEOGRAPHIC_DATA] BLACK POLISHED [GEOGRAPHI…" at bounding box center [578, 276] width 162 height 28
click at [497, 262] on select "BLUE RED PURPLE STEALTH BRONZE GREY [GEOGRAPHIC_DATA] BLACK POLISHED [GEOGRAPHI…" at bounding box center [578, 276] width 162 height 28
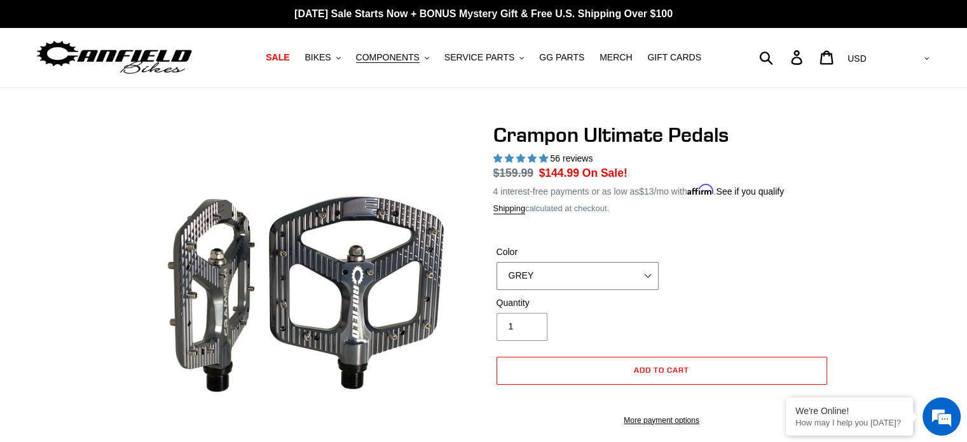
click at [581, 269] on select "BLUE RED PURPLE STEALTH BRONZE GREY [GEOGRAPHIC_DATA] BLACK POLISHED [GEOGRAPHI…" at bounding box center [578, 276] width 162 height 28
click at [497, 262] on select "BLUE RED PURPLE STEALTH BRONZE GREY [GEOGRAPHIC_DATA] BLACK POLISHED [GEOGRAPHI…" at bounding box center [578, 276] width 162 height 28
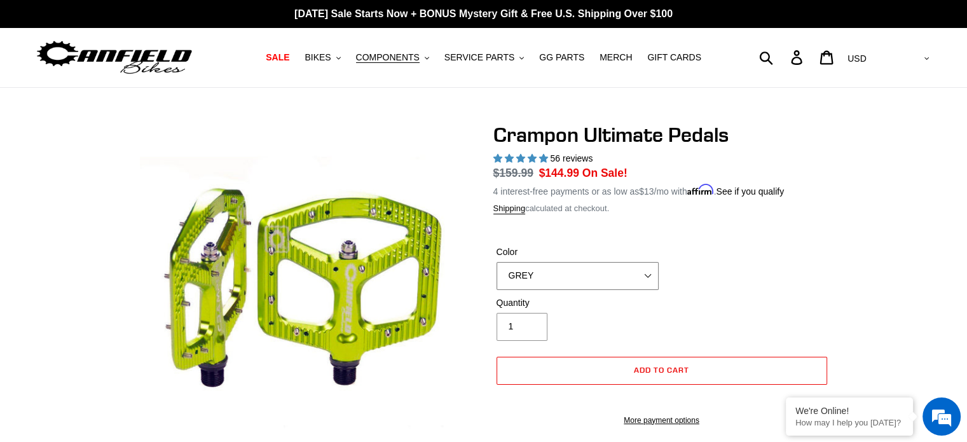
click at [556, 269] on select "BLUE RED PURPLE STEALTH BRONZE GREY [GEOGRAPHIC_DATA] BLACK POLISHED [GEOGRAPHI…" at bounding box center [578, 276] width 162 height 28
click at [497, 262] on select "BLUE RED PURPLE STEALTH BRONZE GREY [GEOGRAPHIC_DATA] BLACK POLISHED [GEOGRAPHI…" at bounding box center [578, 276] width 162 height 28
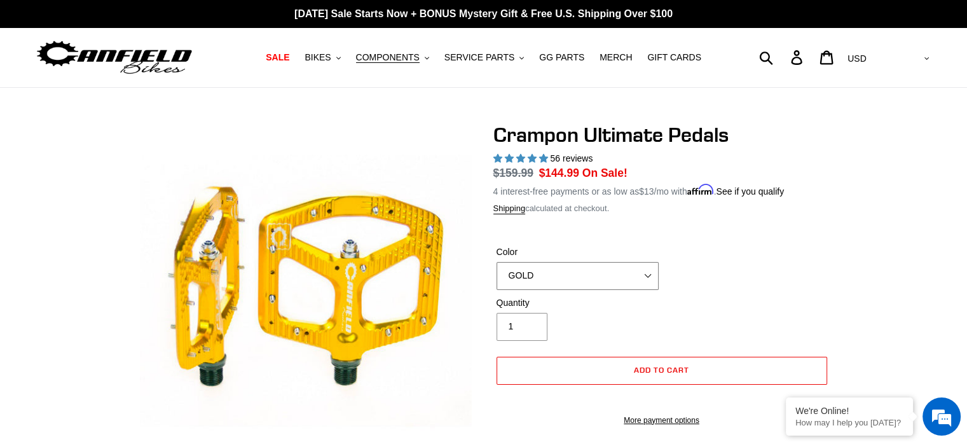
click at [560, 277] on select "BLUE RED PURPLE STEALTH BRONZE GREY [GEOGRAPHIC_DATA] BLACK POLISHED [GEOGRAPHI…" at bounding box center [578, 276] width 162 height 28
click at [497, 262] on select "BLUE RED PURPLE STEALTH BRONZE GREY [GEOGRAPHIC_DATA] BLACK POLISHED [GEOGRAPHI…" at bounding box center [578, 276] width 162 height 28
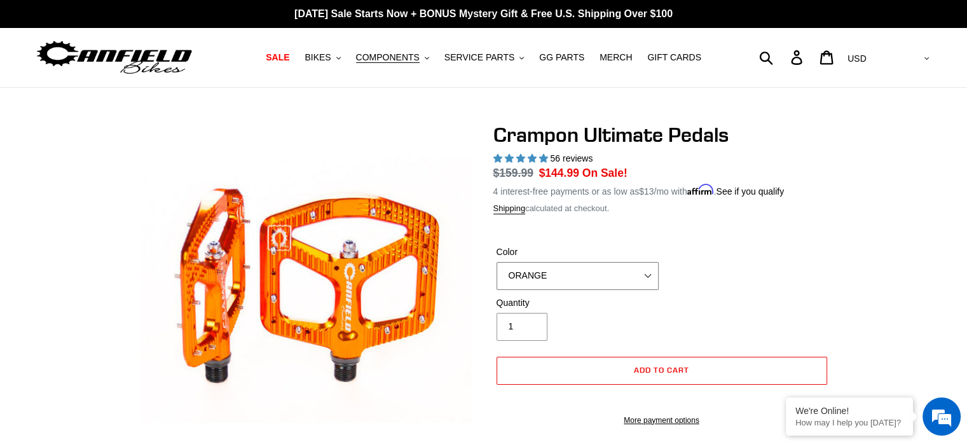
click at [549, 270] on select "BLUE RED PURPLE STEALTH BRONZE GREY [GEOGRAPHIC_DATA] BLACK POLISHED [GEOGRAPHI…" at bounding box center [578, 276] width 162 height 28
click at [497, 262] on select "BLUE RED PURPLE STEALTH BRONZE GREY [GEOGRAPHIC_DATA] BLACK POLISHED [GEOGRAPHI…" at bounding box center [578, 276] width 162 height 28
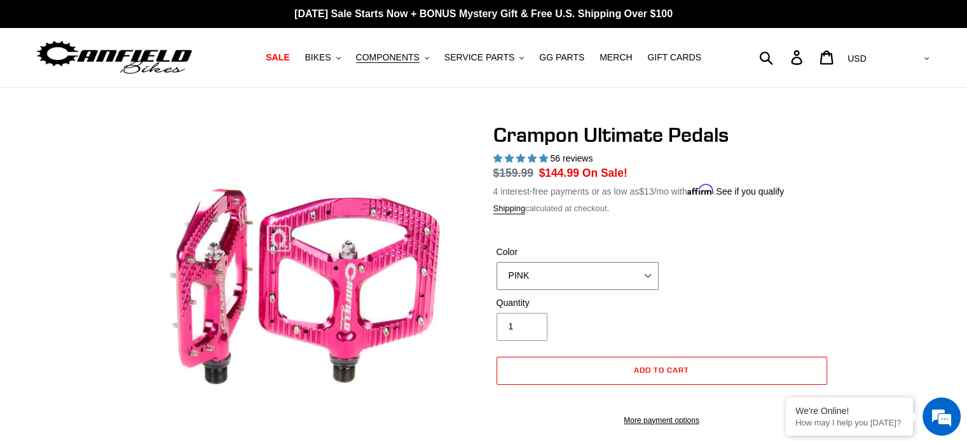
click at [566, 277] on select "BLUE RED PURPLE STEALTH BRONZE GREY [GEOGRAPHIC_DATA] BLACK POLISHED [GEOGRAPHI…" at bounding box center [578, 276] width 162 height 28
click at [497, 262] on select "BLUE RED PURPLE STEALTH BRONZE GREY [GEOGRAPHIC_DATA] BLACK POLISHED [GEOGRAPHI…" at bounding box center [578, 276] width 162 height 28
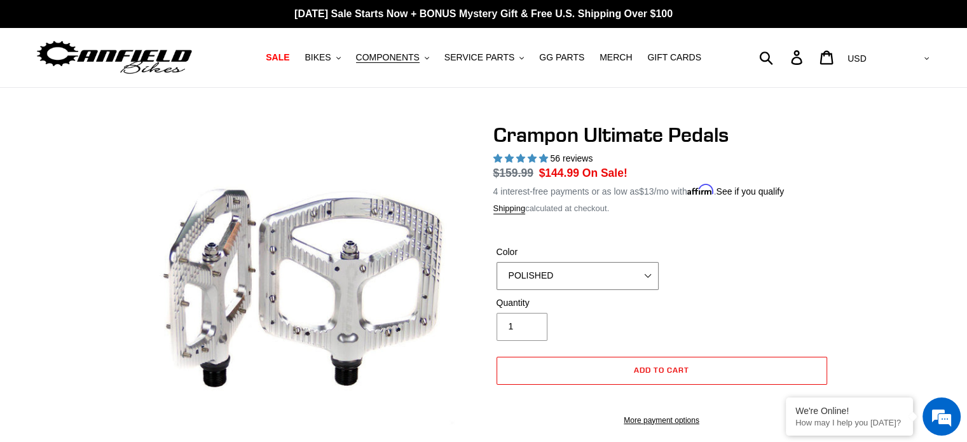
click at [567, 268] on select "BLUE RED PURPLE STEALTH BRONZE GREY [GEOGRAPHIC_DATA] BLACK POLISHED [GEOGRAPHI…" at bounding box center [578, 276] width 162 height 28
click at [497, 262] on select "BLUE RED PURPLE STEALTH BRONZE GREY [GEOGRAPHIC_DATA] BLACK POLISHED [GEOGRAPHI…" at bounding box center [578, 276] width 162 height 28
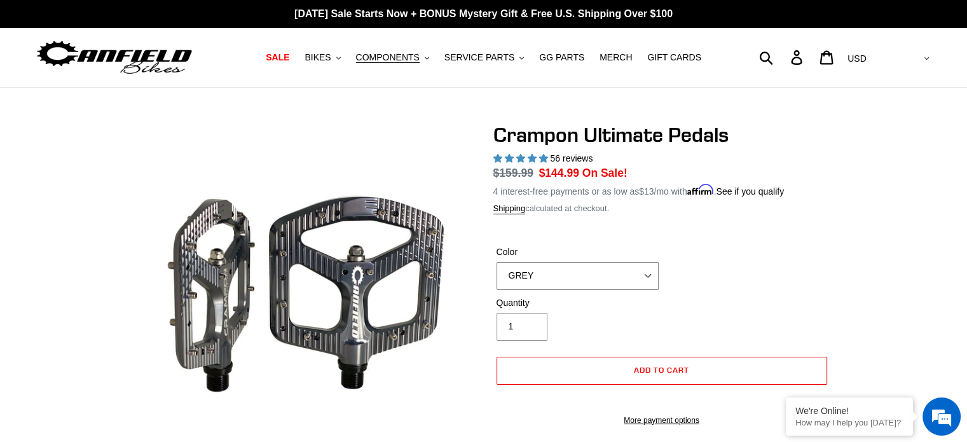
click at [600, 269] on select "BLUE RED PURPLE STEALTH BRONZE GREY [GEOGRAPHIC_DATA] BLACK POLISHED [GEOGRAPHI…" at bounding box center [578, 276] width 162 height 28
click at [497, 262] on select "BLUE RED PURPLE STEALTH BRONZE GREY [GEOGRAPHIC_DATA] BLACK POLISHED [GEOGRAPHI…" at bounding box center [578, 276] width 162 height 28
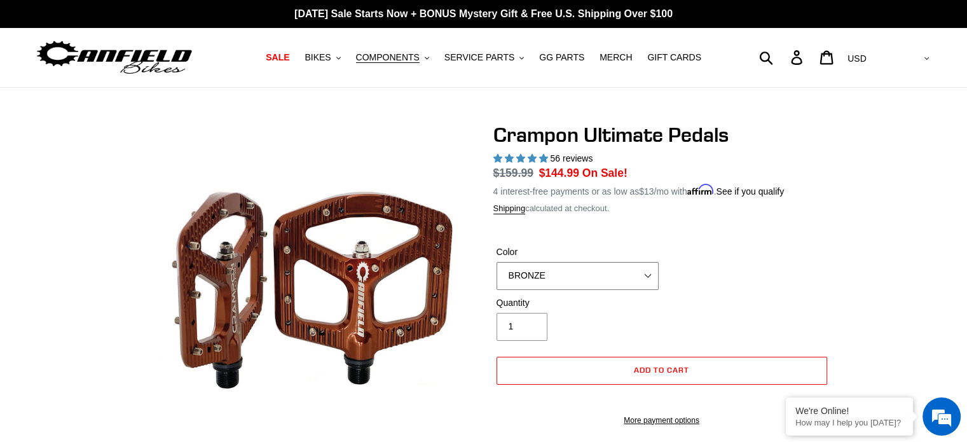
click at [590, 268] on select "BLUE RED PURPLE STEALTH BRONZE GREY [GEOGRAPHIC_DATA] BLACK POLISHED [GEOGRAPHI…" at bounding box center [578, 276] width 162 height 28
click at [497, 262] on select "BLUE RED PURPLE STEALTH BRONZE GREY [GEOGRAPHIC_DATA] BLACK POLISHED [GEOGRAPHI…" at bounding box center [578, 276] width 162 height 28
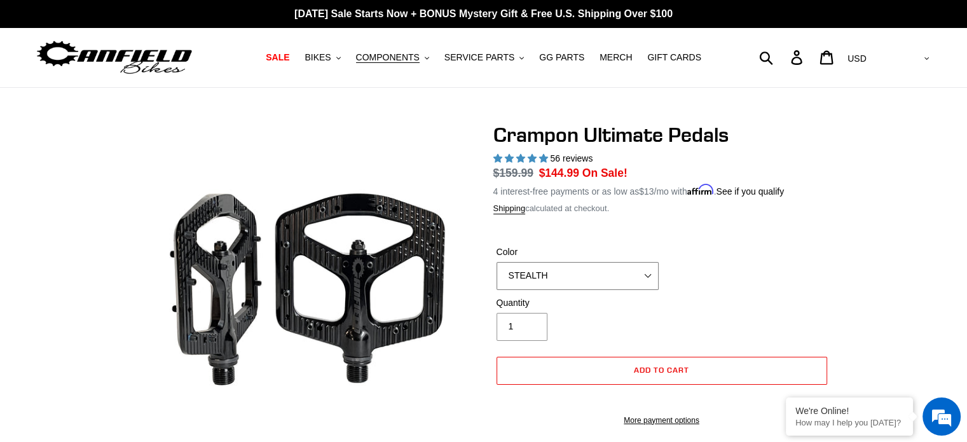
click at [618, 272] on select "BLUE RED PURPLE STEALTH BRONZE GREY [GEOGRAPHIC_DATA] BLACK POLISHED [GEOGRAPHI…" at bounding box center [578, 276] width 162 height 28
click at [497, 262] on select "BLUE RED PURPLE STEALTH BRONZE GREY [GEOGRAPHIC_DATA] BLACK POLISHED [GEOGRAPHI…" at bounding box center [578, 276] width 162 height 28
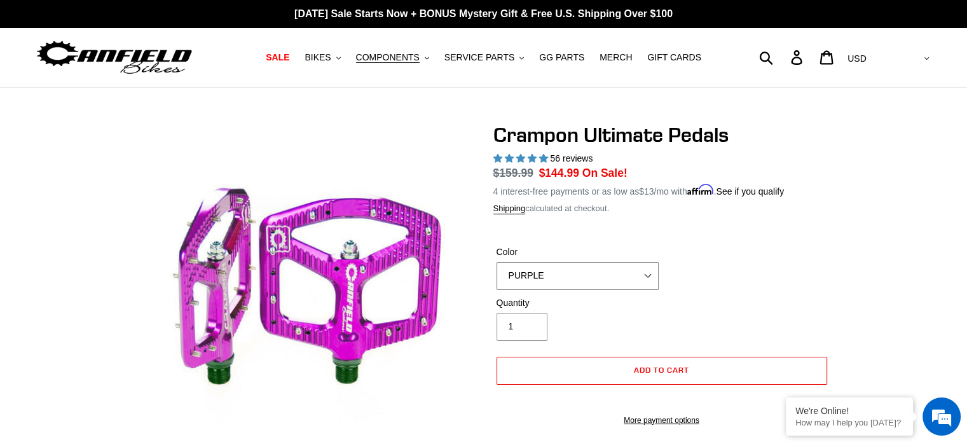
drag, startPoint x: 620, startPoint y: 273, endPoint x: 620, endPoint y: 266, distance: 7.0
click at [620, 266] on select "BLUE RED PURPLE STEALTH BRONZE GREY [GEOGRAPHIC_DATA] BLACK POLISHED [GEOGRAPHI…" at bounding box center [578, 276] width 162 height 28
click at [497, 262] on select "BLUE RED PURPLE STEALTH BRONZE GREY [GEOGRAPHIC_DATA] BLACK POLISHED [GEOGRAPHI…" at bounding box center [578, 276] width 162 height 28
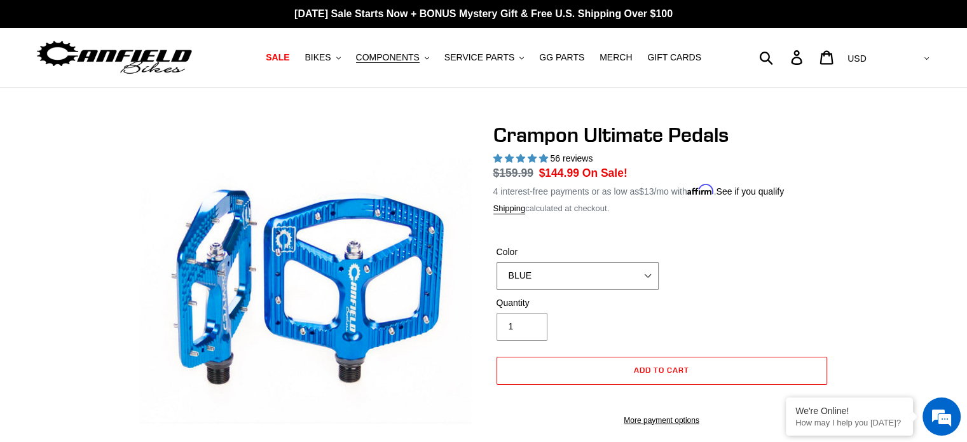
click at [616, 282] on select "BLUE RED PURPLE STEALTH BRONZE GREY [GEOGRAPHIC_DATA] BLACK POLISHED [GEOGRAPHI…" at bounding box center [578, 276] width 162 height 28
select select "RED"
click at [497, 262] on select "BLUE RED PURPLE STEALTH BRONZE GREY [GEOGRAPHIC_DATA] BLACK POLISHED [GEOGRAPHI…" at bounding box center [578, 276] width 162 height 28
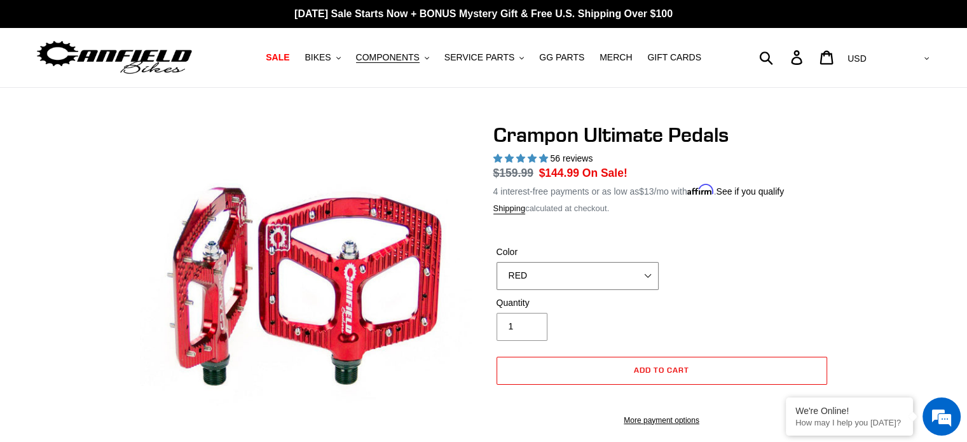
click at [591, 265] on select "BLUE RED PURPLE STEALTH BRONZE GREY [GEOGRAPHIC_DATA] BLACK POLISHED [GEOGRAPHI…" at bounding box center [578, 276] width 162 height 28
